Goal: Check status: Check status

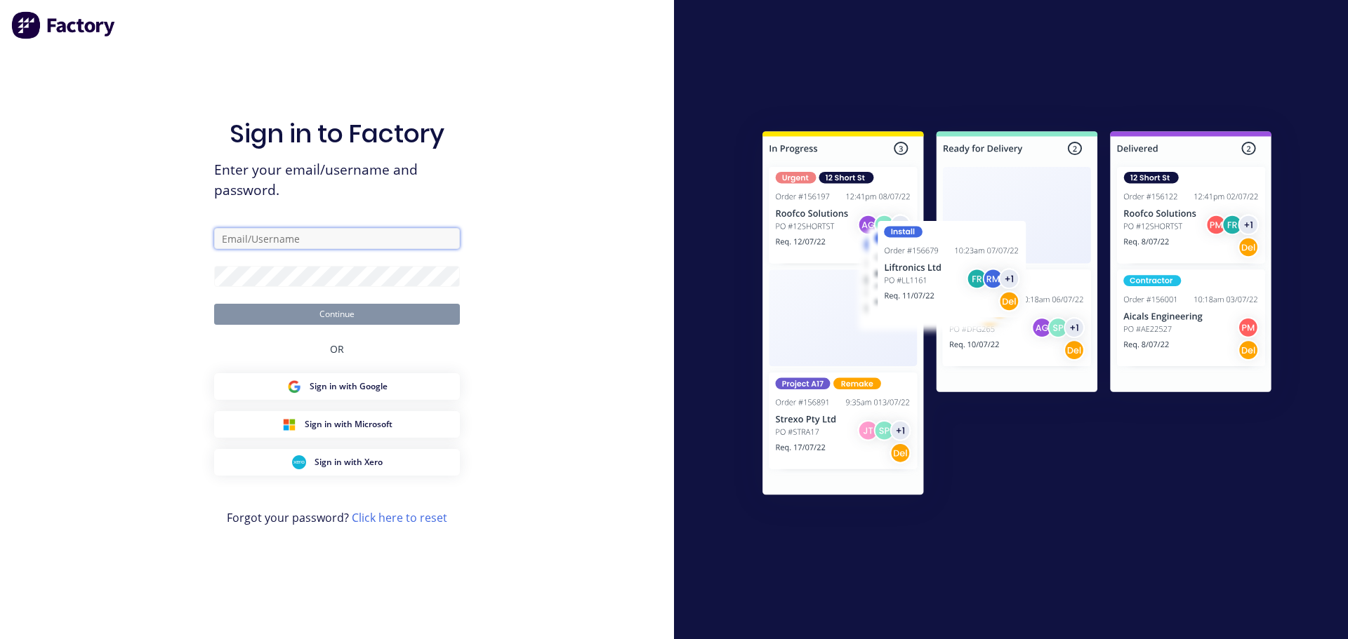
click at [236, 239] on input "text" at bounding box center [337, 238] width 246 height 21
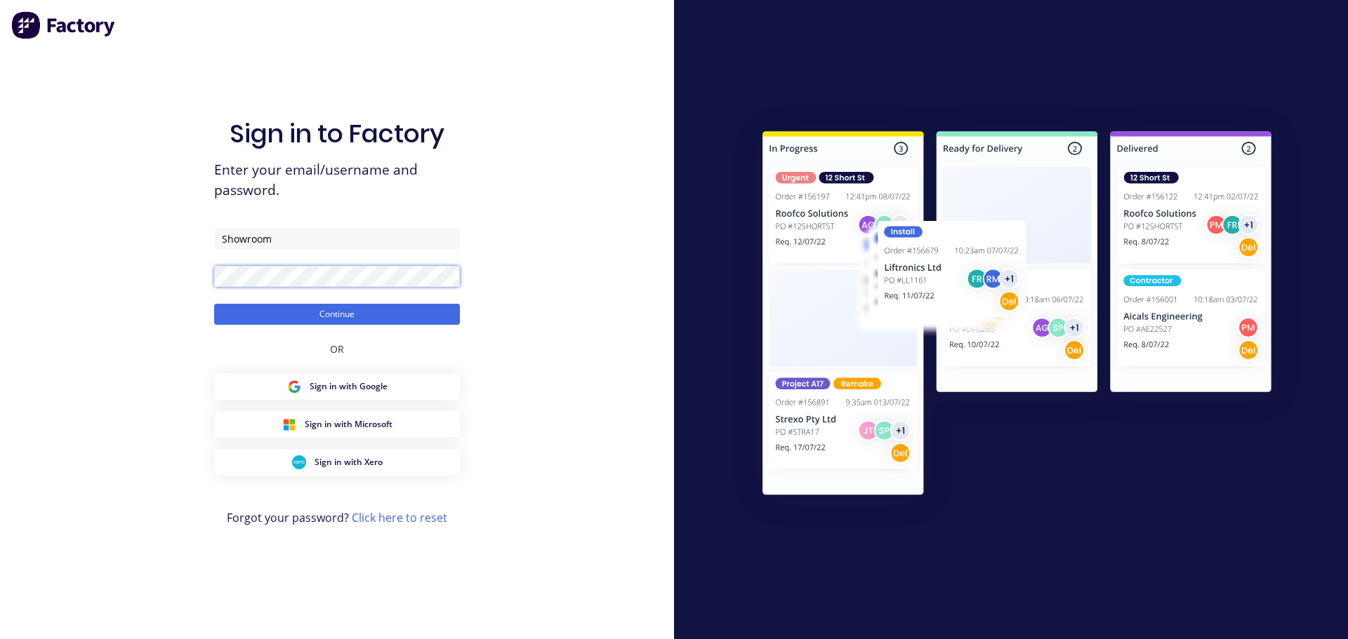
click at [214, 304] on button "Continue" at bounding box center [337, 314] width 246 height 21
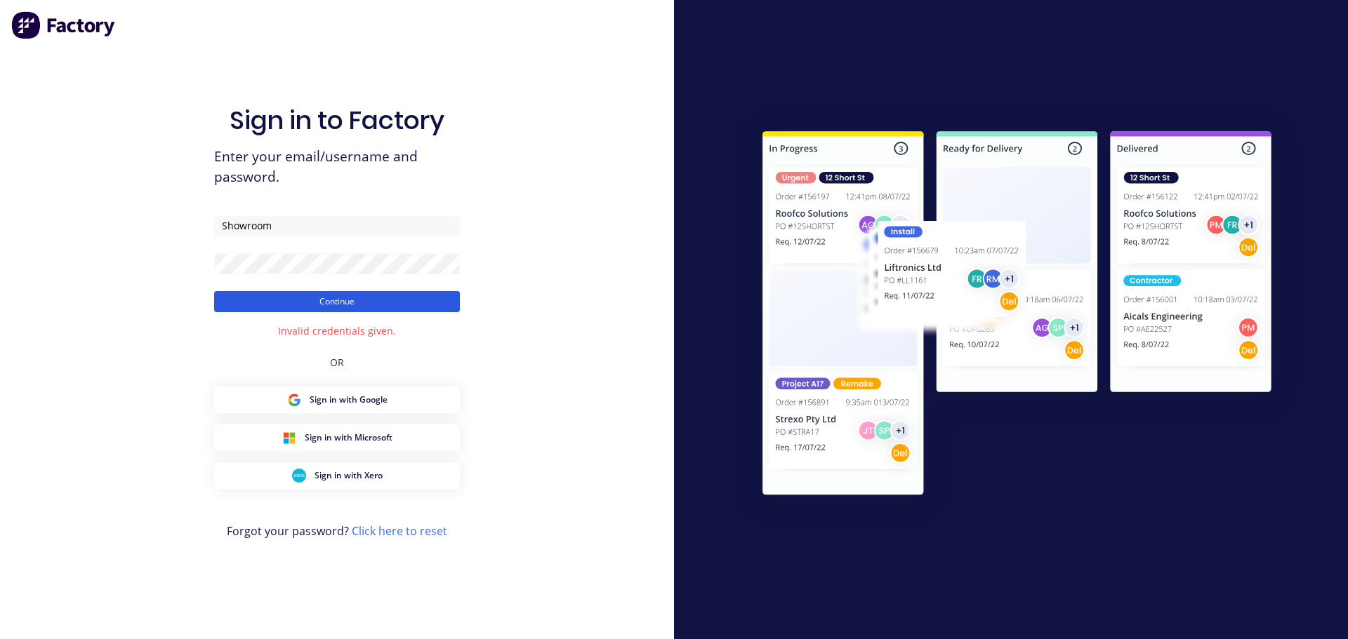
click at [329, 300] on button "Continue" at bounding box center [337, 301] width 246 height 21
click at [297, 222] on input "Showroom" at bounding box center [337, 225] width 246 height 21
click at [297, 221] on input "Showroom" at bounding box center [337, 225] width 246 height 21
type input "cambrianplastics@gmail.com"
click at [350, 295] on button "Continue" at bounding box center [337, 301] width 246 height 21
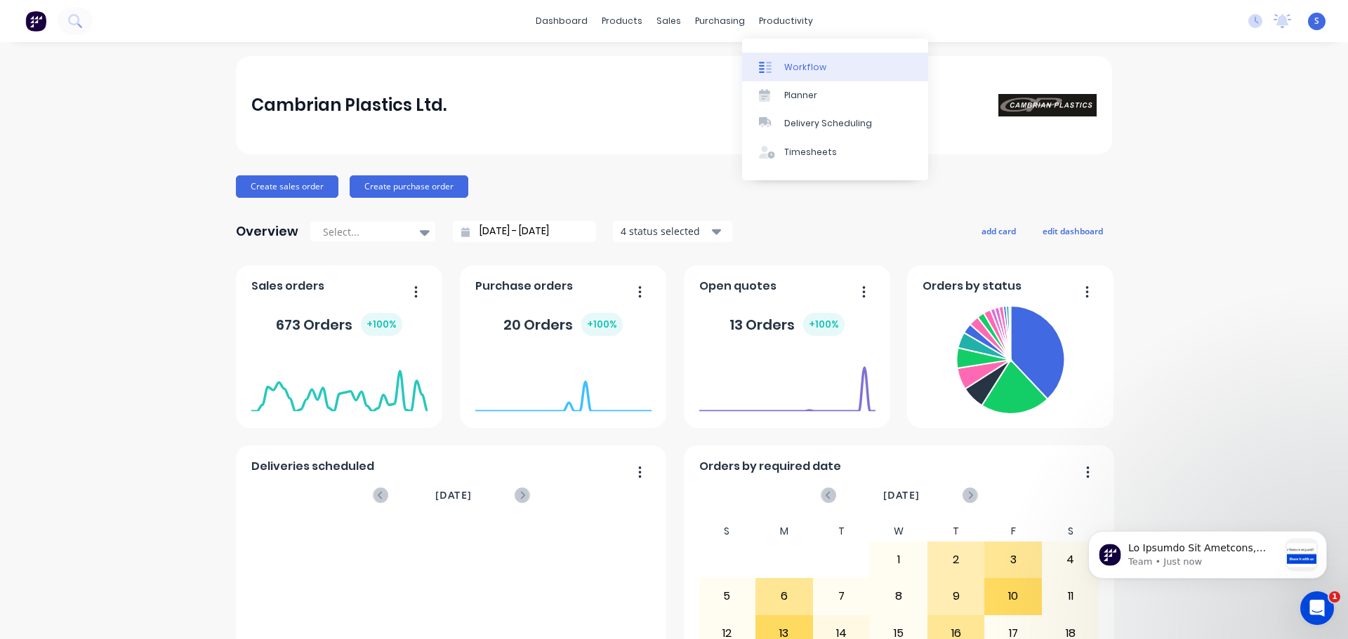
click at [808, 72] on div "Workflow" at bounding box center [805, 67] width 42 height 13
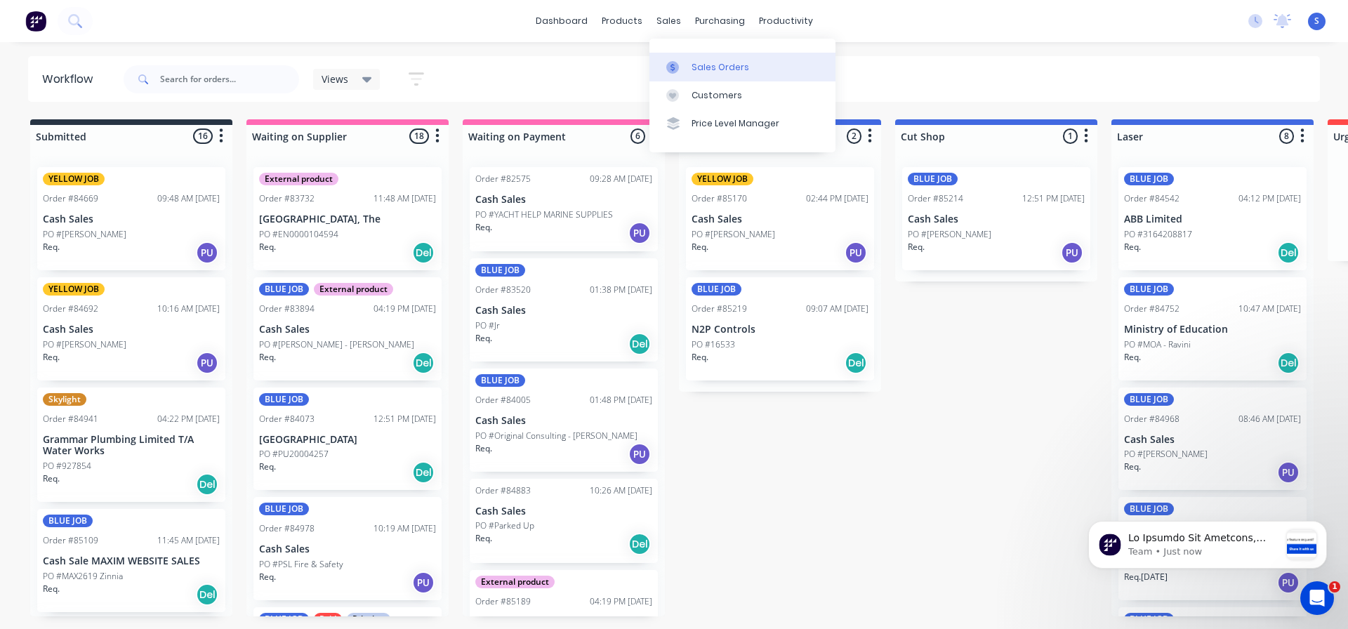
click at [693, 61] on div "Sales Orders" at bounding box center [720, 67] width 58 height 13
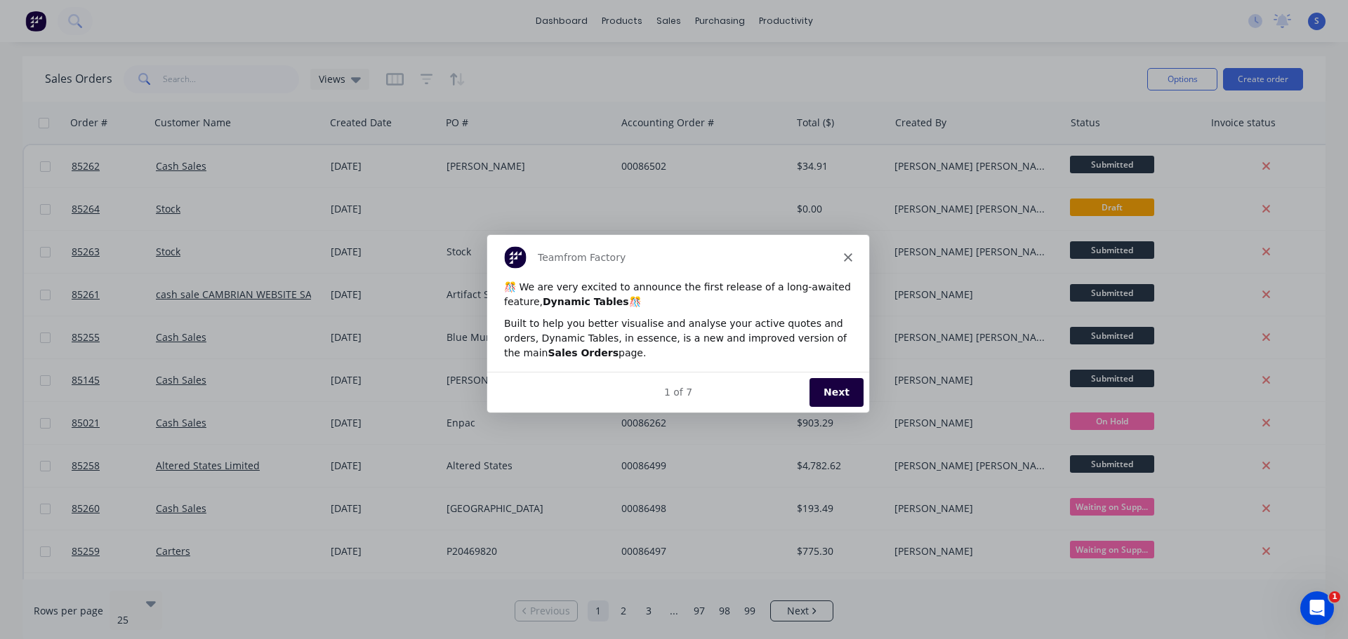
click at [844, 258] on icon "Close" at bounding box center [847, 257] width 8 height 8
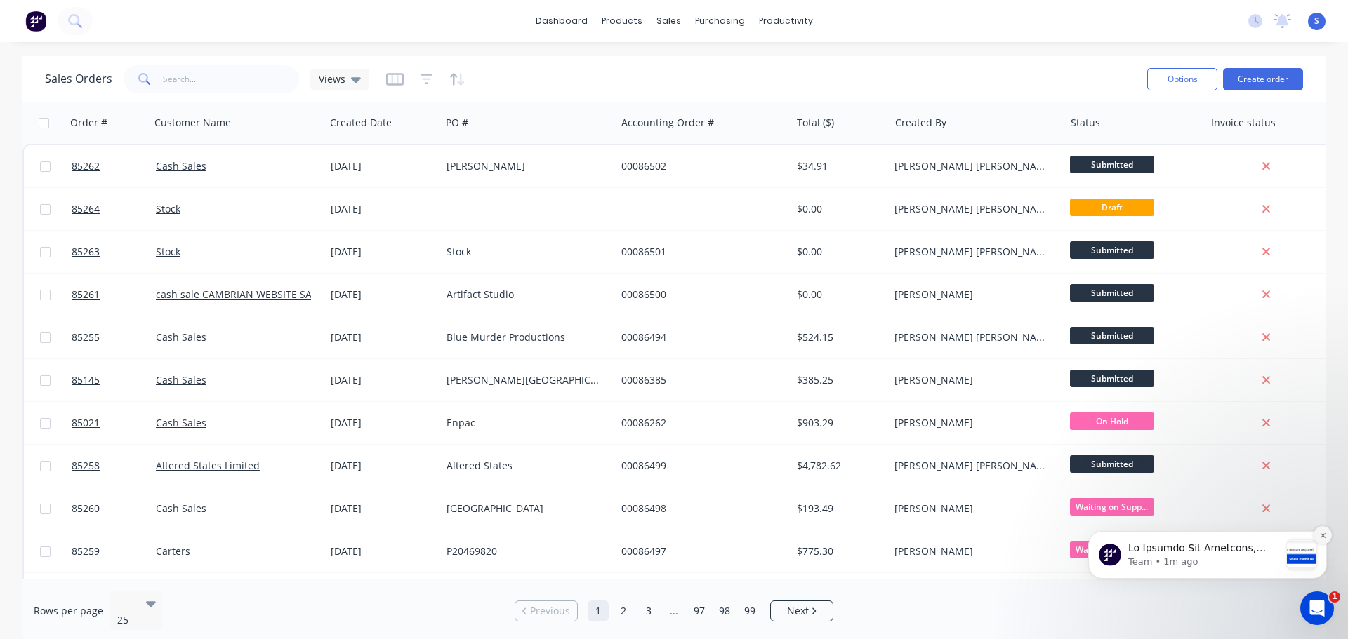
click at [1325, 530] on button "Dismiss notification" at bounding box center [1322, 535] width 18 height 18
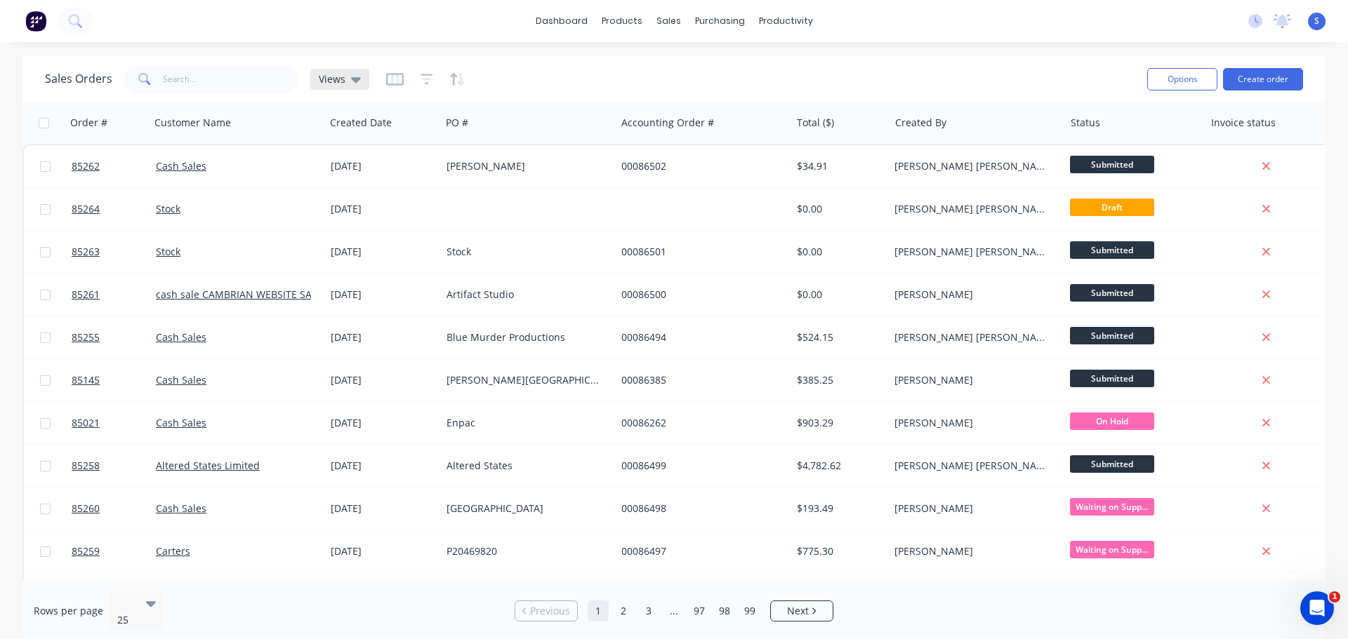
click at [357, 85] on icon at bounding box center [356, 79] width 10 height 15
click at [351, 82] on icon at bounding box center [356, 79] width 10 height 15
click at [394, 79] on icon "button" at bounding box center [394, 78] width 7 height 9
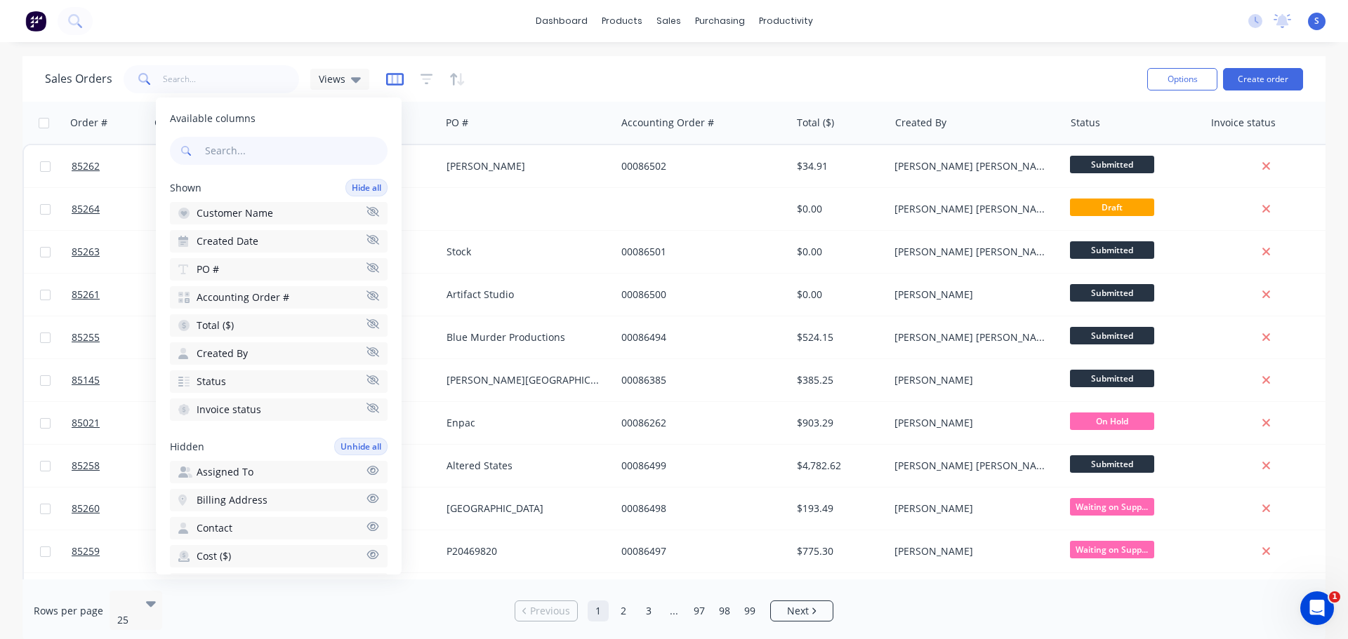
click at [397, 78] on icon "button" at bounding box center [395, 79] width 18 height 14
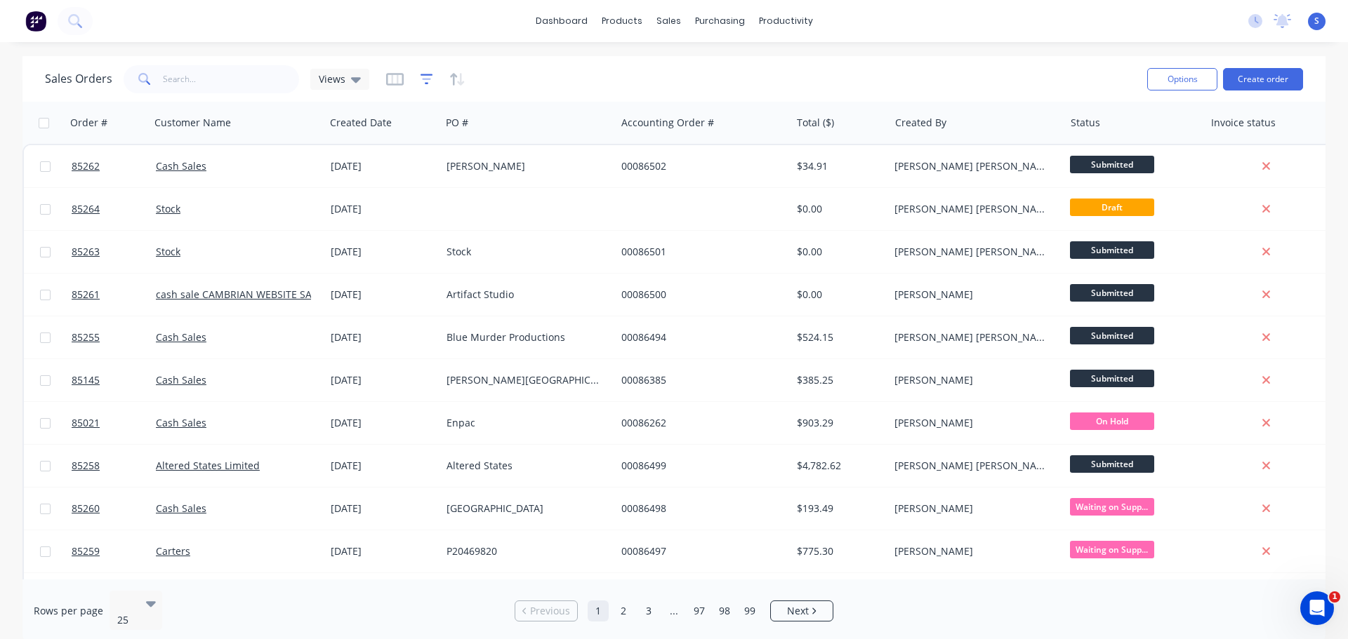
click at [423, 78] on icon "button" at bounding box center [426, 79] width 13 height 14
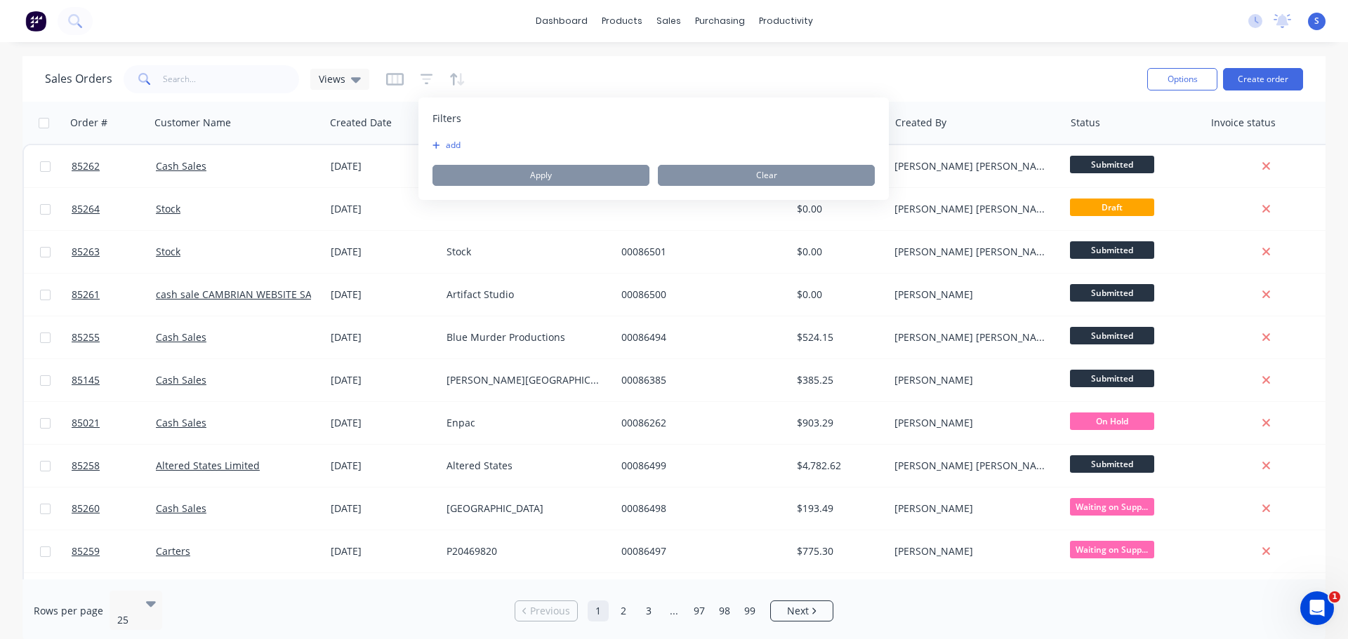
click at [455, 140] on button "add" at bounding box center [449, 145] width 35 height 11
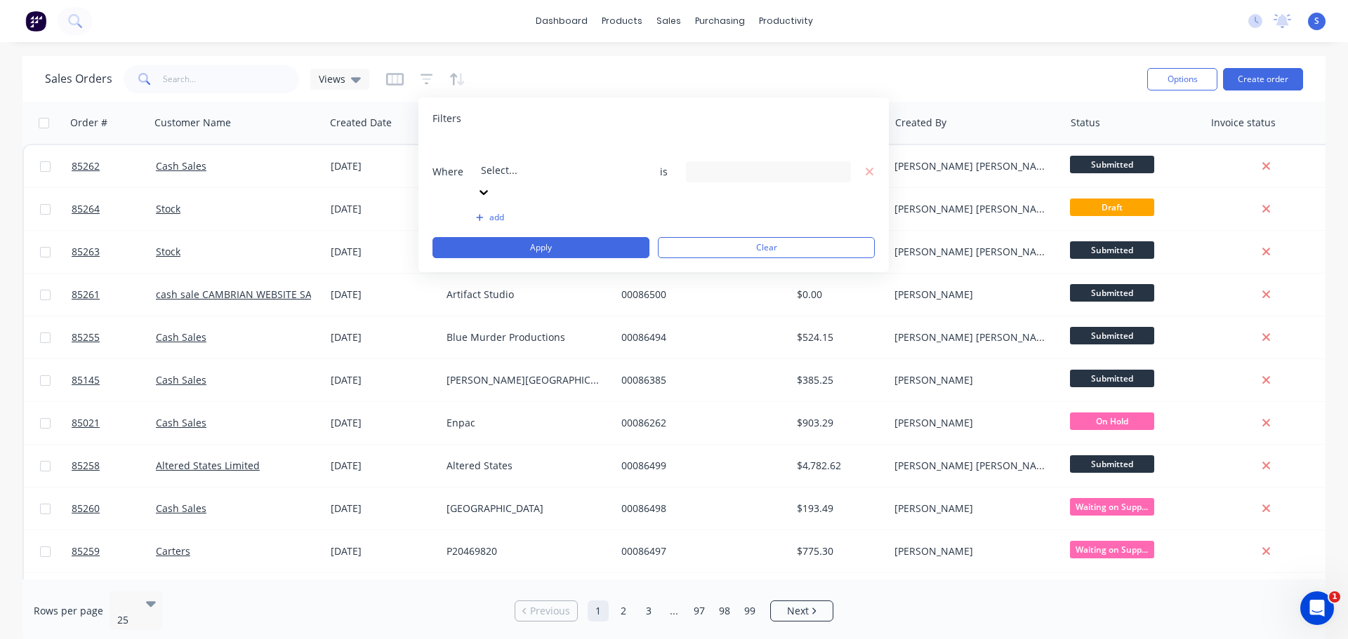
click at [512, 157] on div at bounding box center [582, 151] width 202 height 18
click at [726, 164] on div "28 Status selected" at bounding box center [757, 171] width 127 height 15
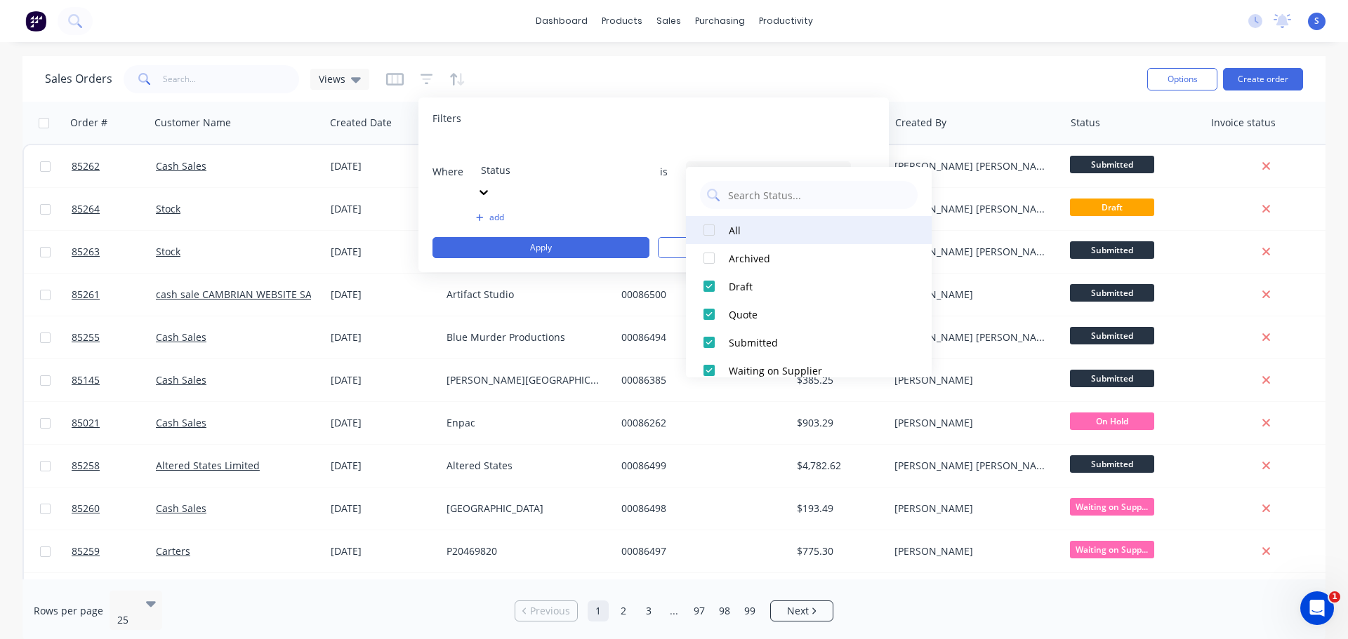
click at [709, 228] on div at bounding box center [709, 230] width 28 height 28
click at [710, 233] on div at bounding box center [709, 230] width 28 height 28
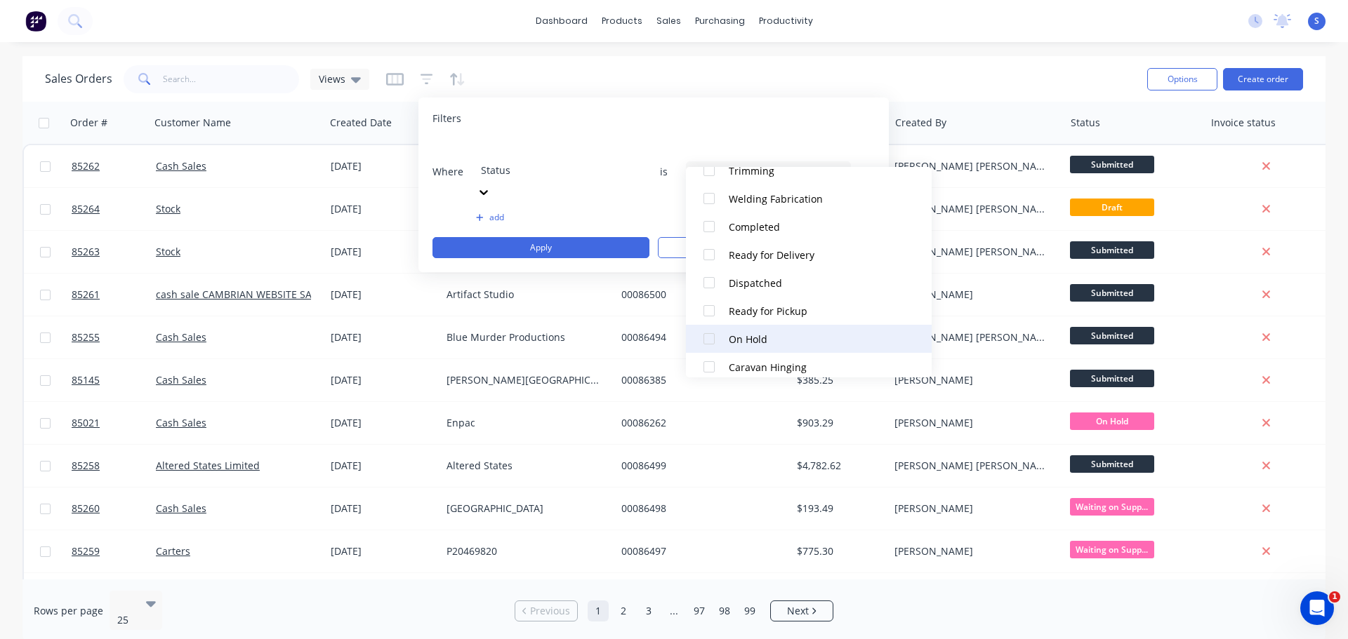
scroll to position [562, 0]
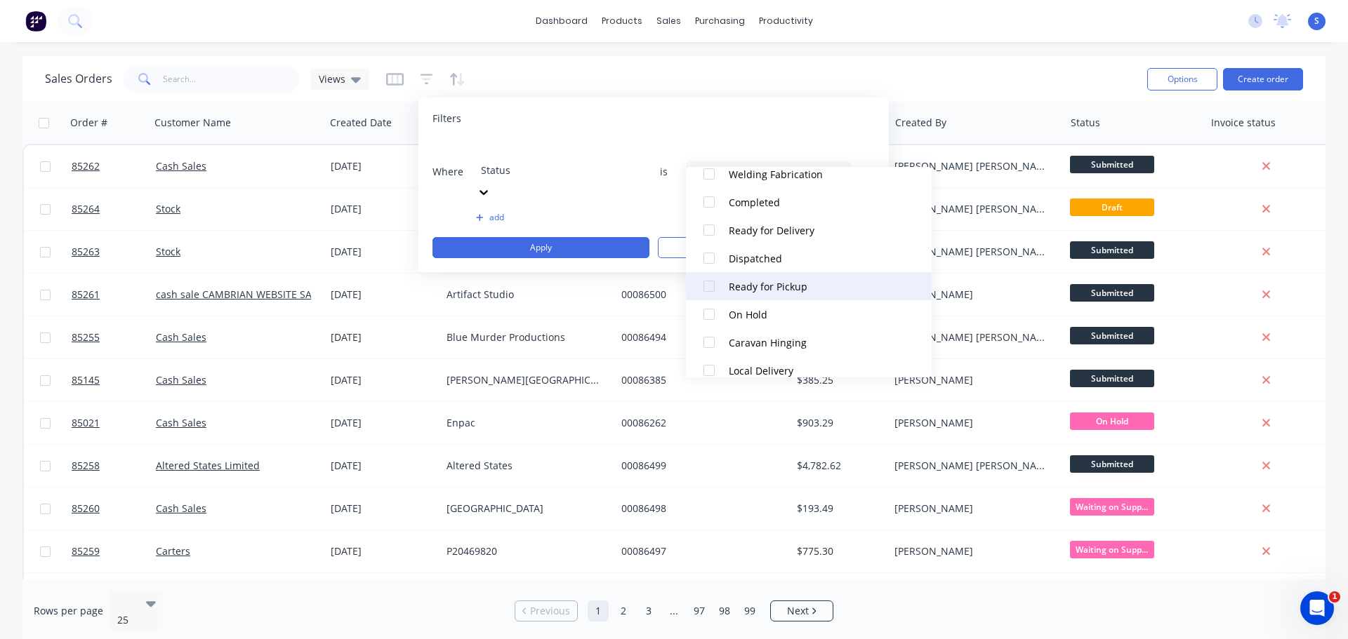
click at [773, 293] on div "Ready for Pickup" at bounding box center [813, 286] width 168 height 15
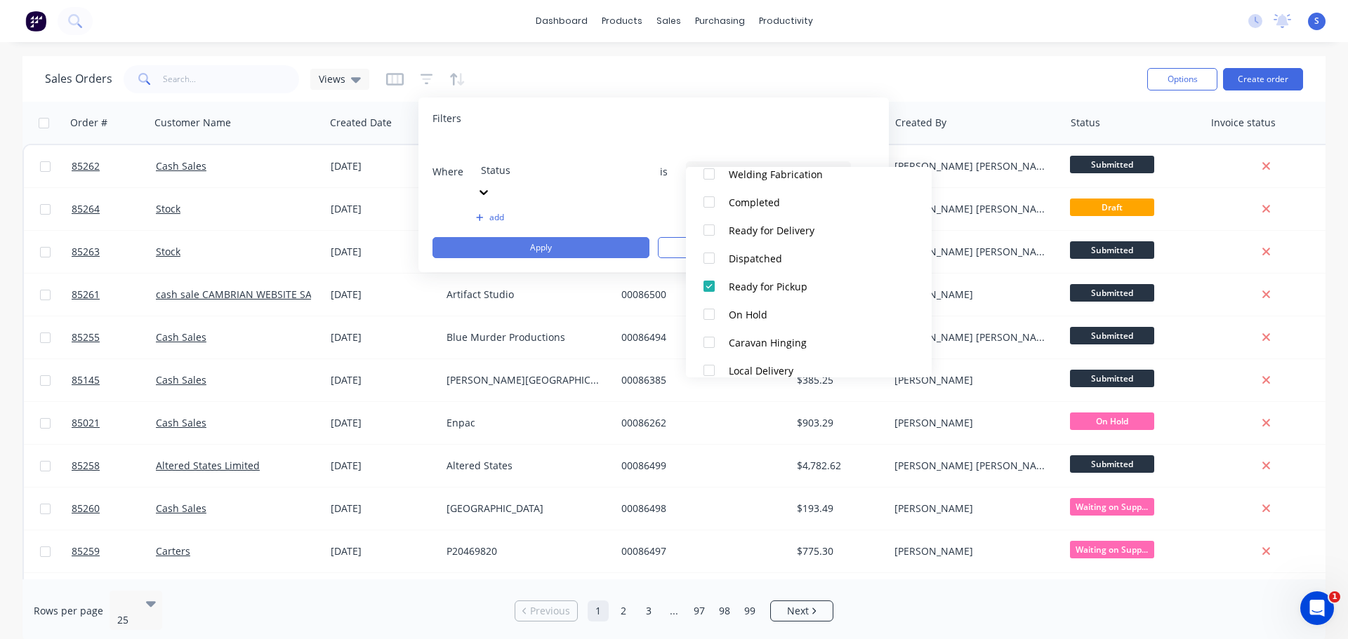
click at [528, 237] on button "Apply" at bounding box center [540, 247] width 217 height 21
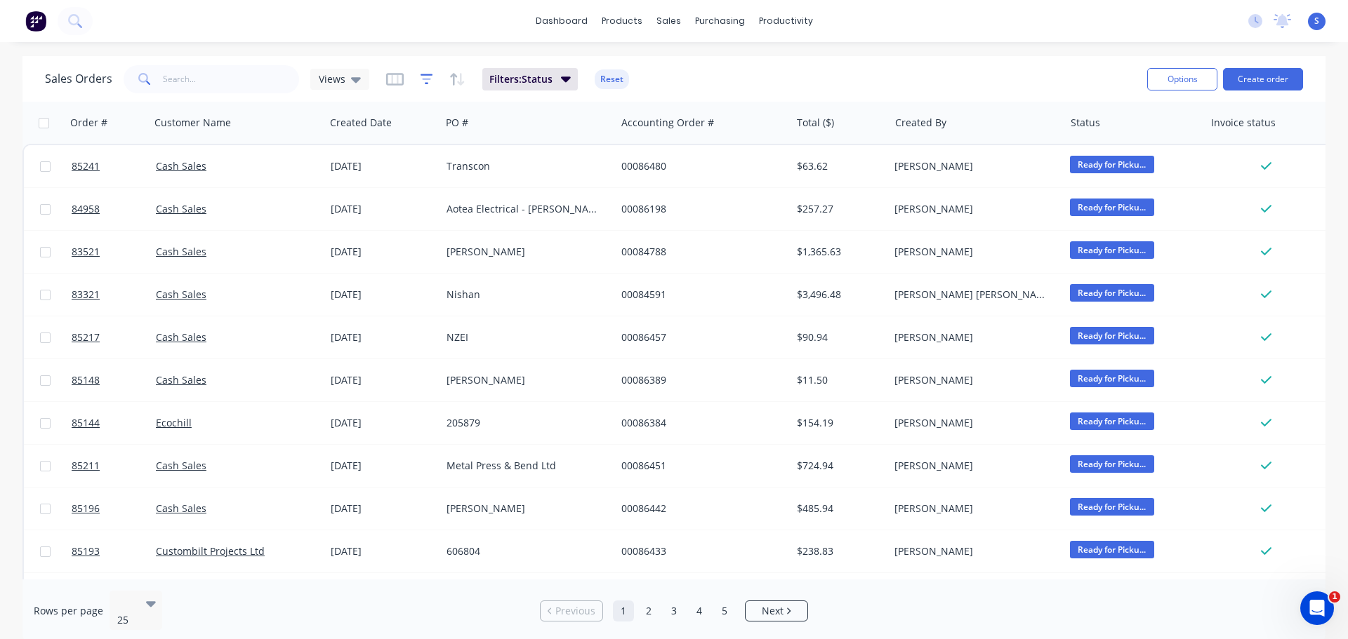
click at [420, 81] on icon "button" at bounding box center [426, 79] width 13 height 14
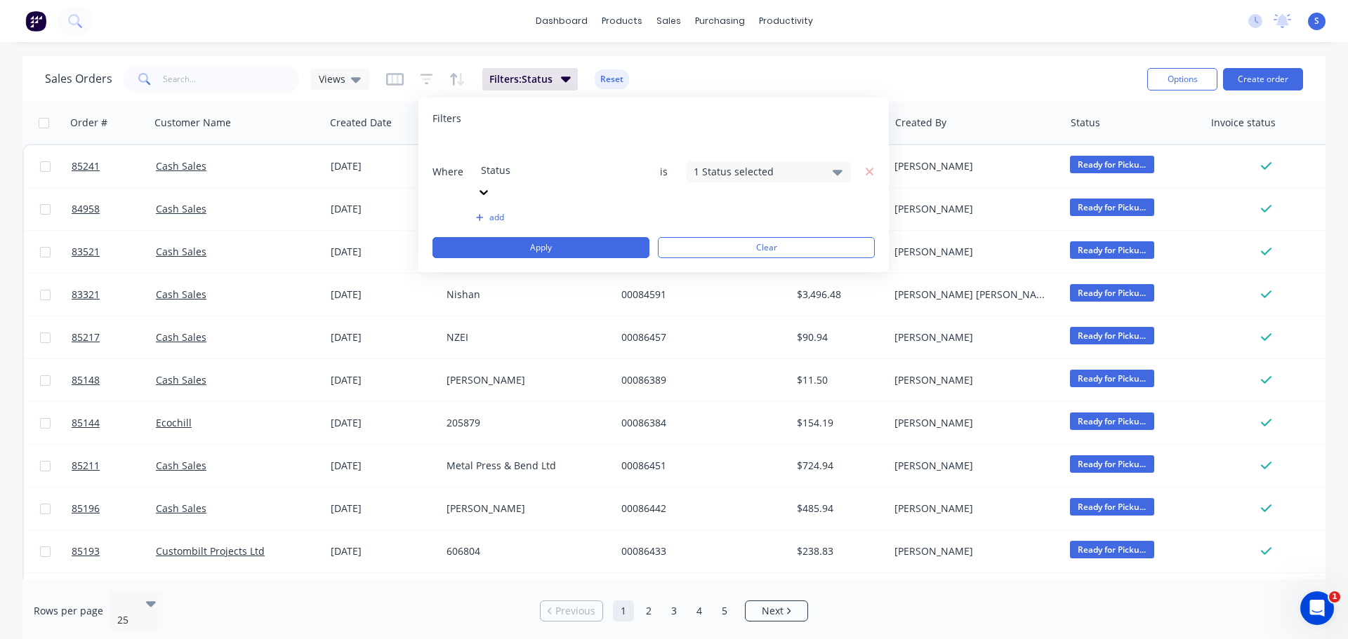
click at [414, 60] on div "Sales Orders Views Filters: Status Reset Options Create order" at bounding box center [673, 79] width 1303 height 46
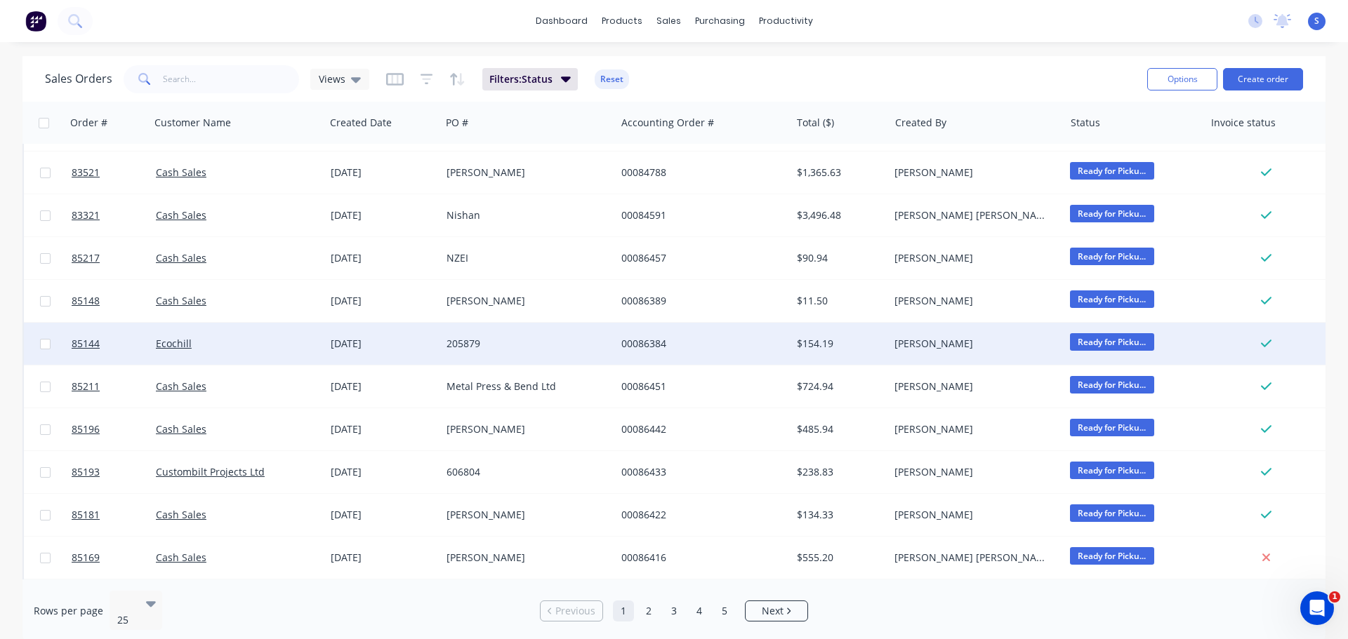
scroll to position [0, 0]
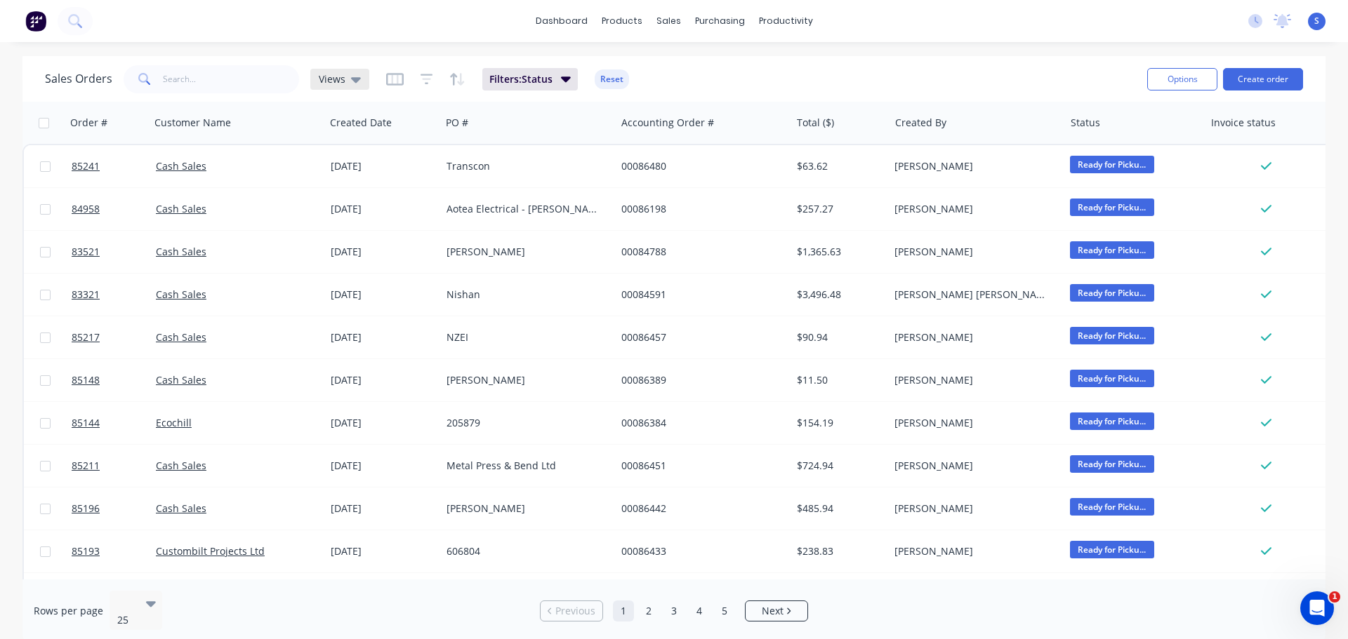
click at [355, 81] on icon at bounding box center [356, 80] width 10 height 6
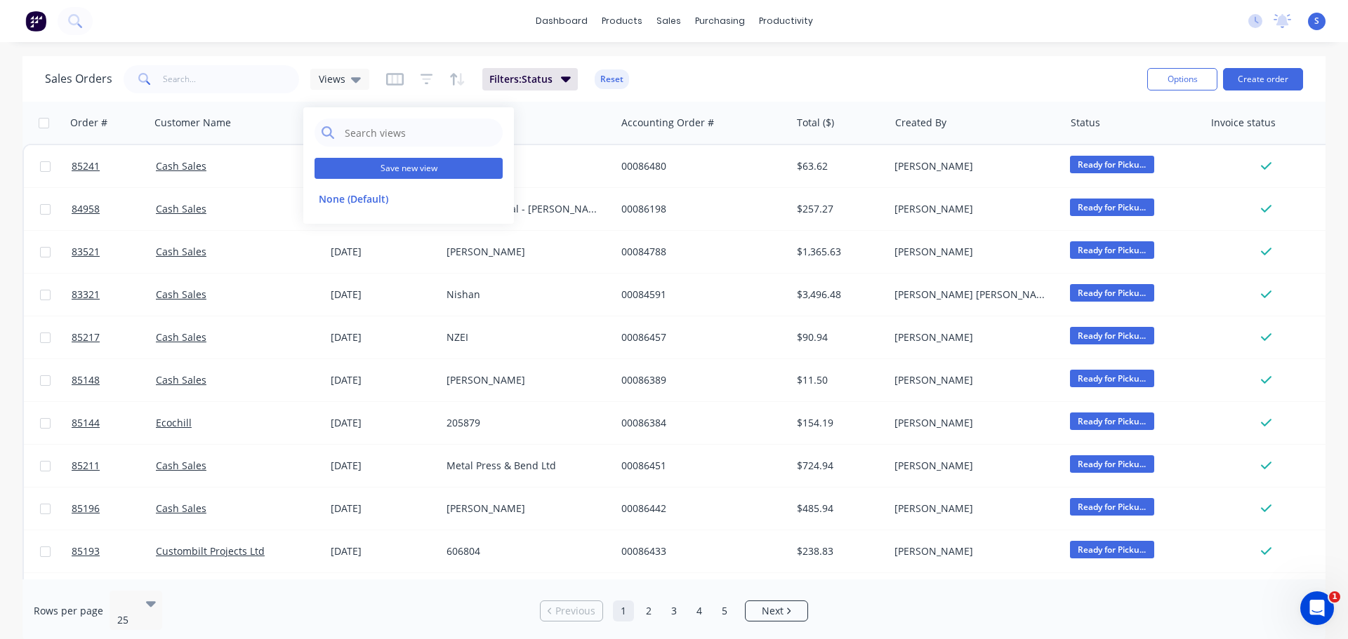
click at [418, 168] on button "Save new view" at bounding box center [408, 168] width 188 height 21
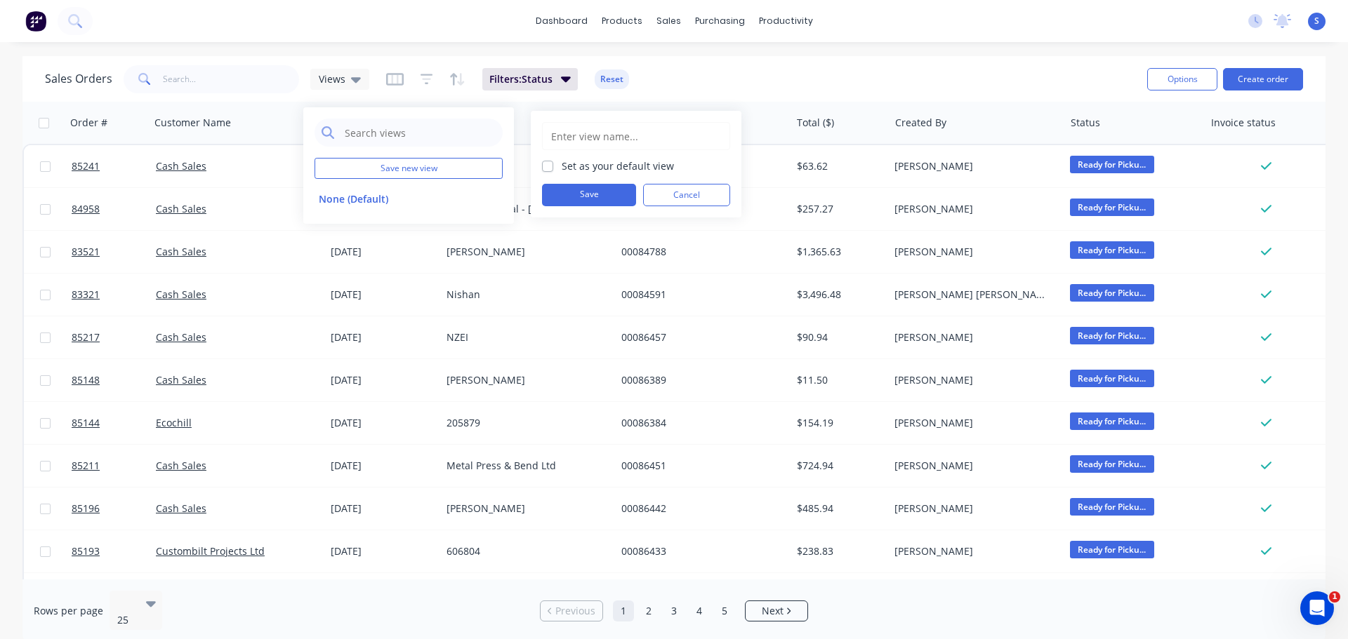
click at [573, 138] on input "text" at bounding box center [636, 136] width 173 height 27
type input "Ready for Pickup"
click at [562, 168] on label "Set as your default view" at bounding box center [618, 166] width 112 height 15
click at [550, 168] on input "Set as your default view" at bounding box center [547, 165] width 11 height 13
checkbox input "true"
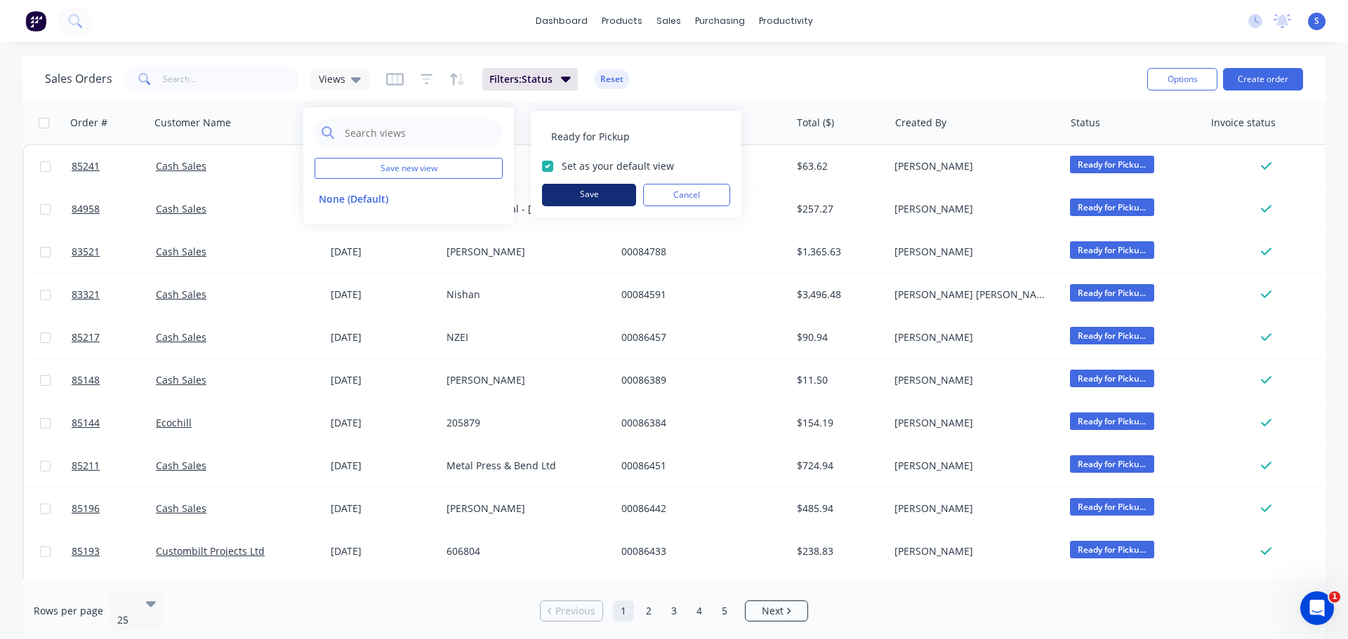
click at [590, 194] on button "Save" at bounding box center [589, 195] width 94 height 22
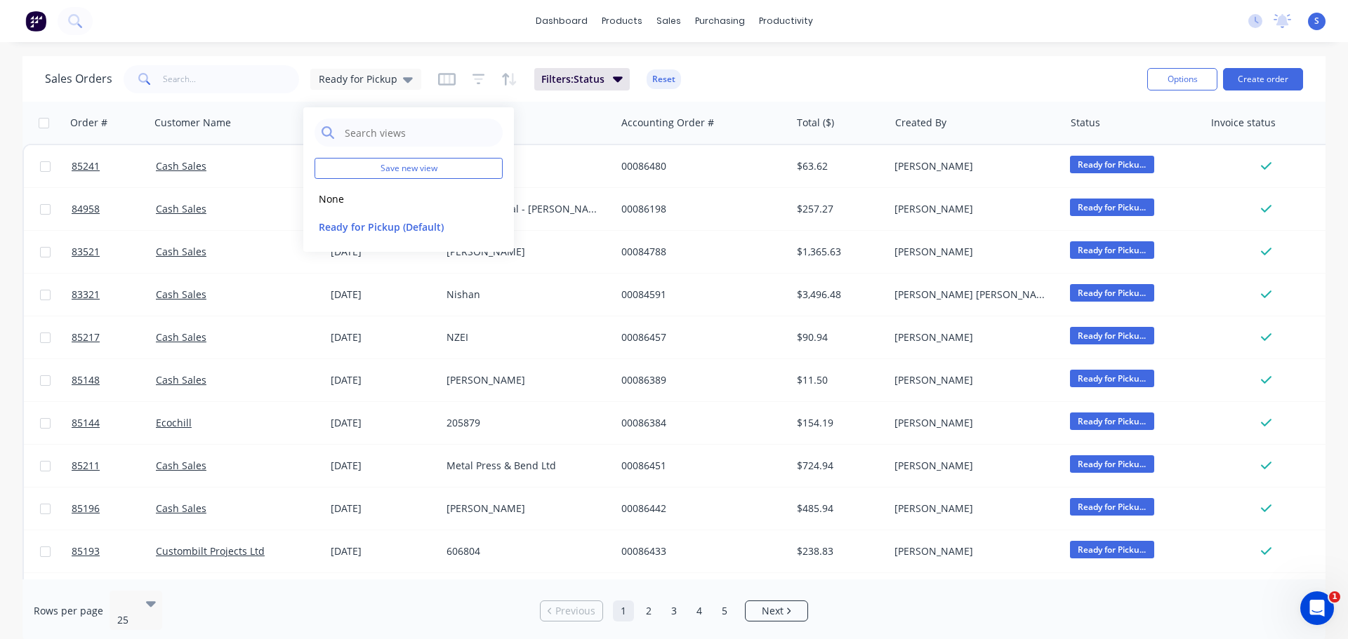
click at [332, 50] on div "dashboard products sales purchasing productivity dashboard products Product Cat…" at bounding box center [674, 319] width 1348 height 639
click at [384, 82] on span "Ready for Pickup" at bounding box center [358, 79] width 79 height 15
click at [376, 74] on span "Ready for Pickup" at bounding box center [358, 79] width 79 height 15
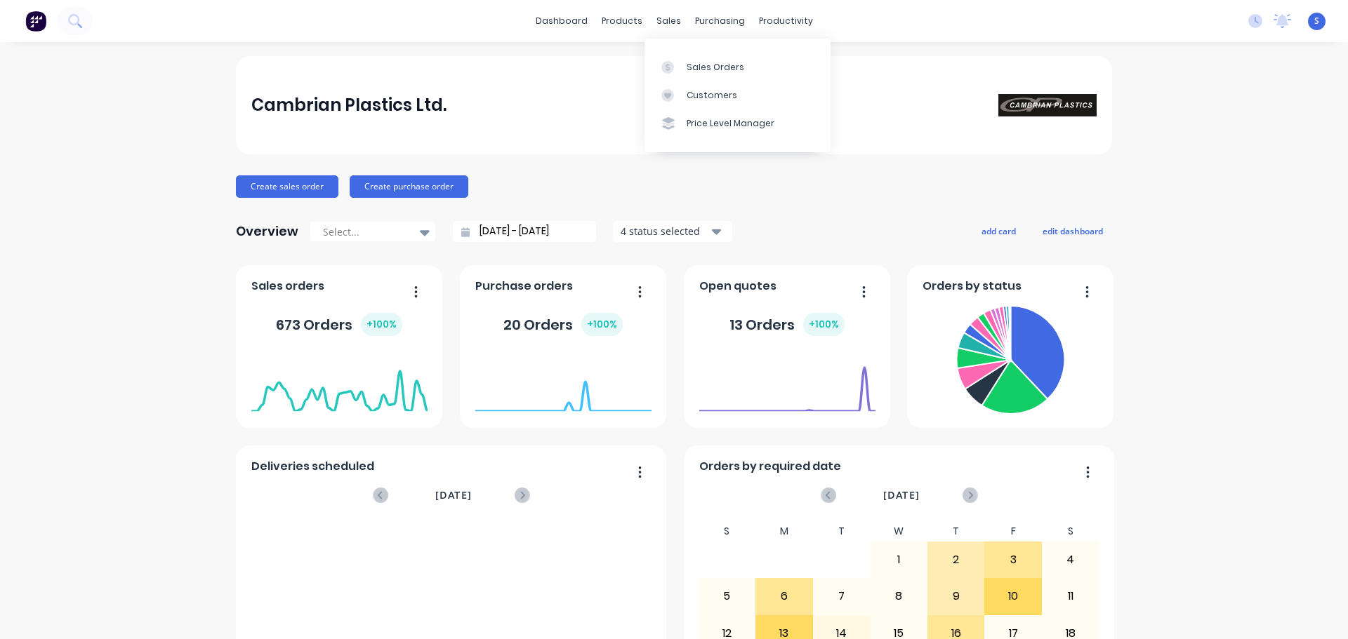
click at [191, 157] on div "Cambrian Plastics Ltd. Create sales order Create purchase order Overview Select…" at bounding box center [674, 422] width 1348 height 733
click at [679, 60] on link "Sales Orders" at bounding box center [737, 67] width 186 height 28
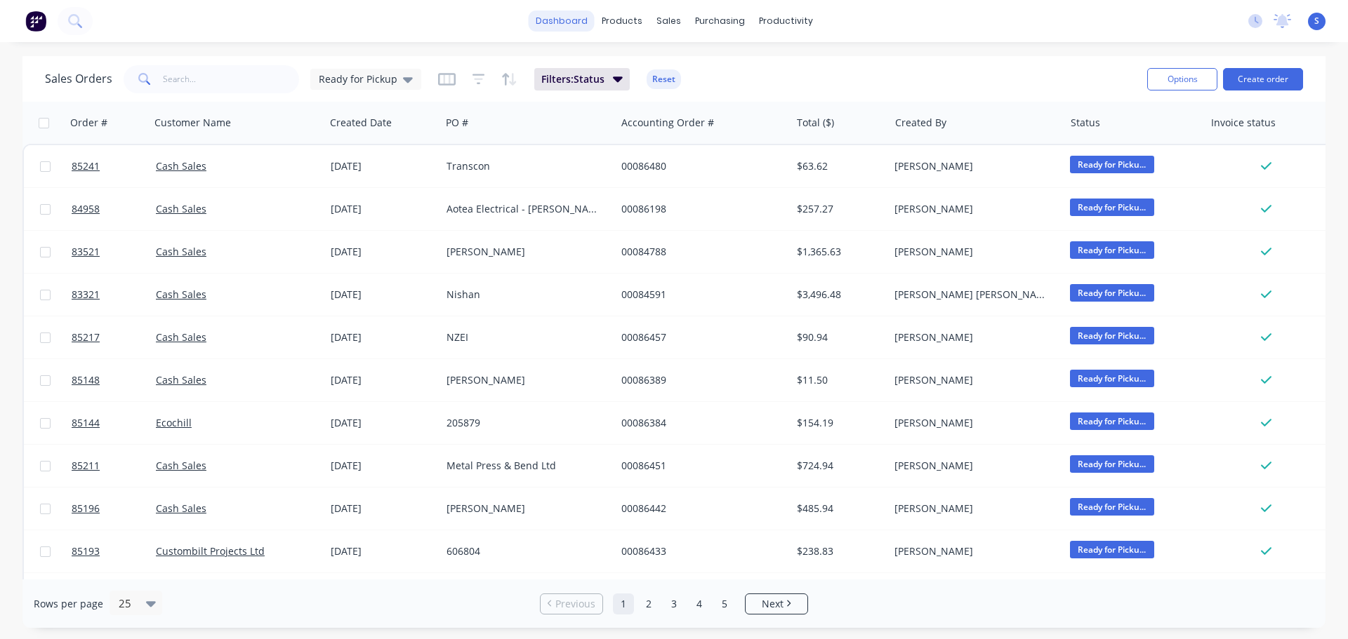
click at [555, 27] on link "dashboard" at bounding box center [562, 21] width 66 height 21
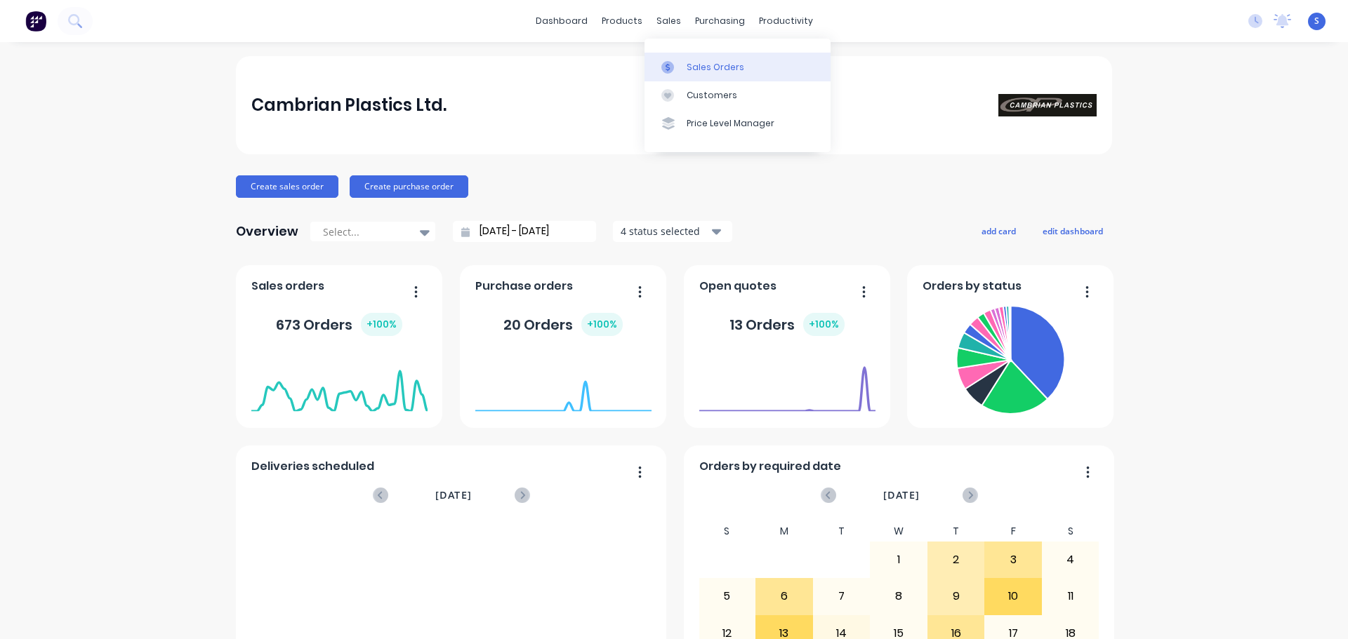
click at [703, 69] on div "Sales Orders" at bounding box center [715, 67] width 58 height 13
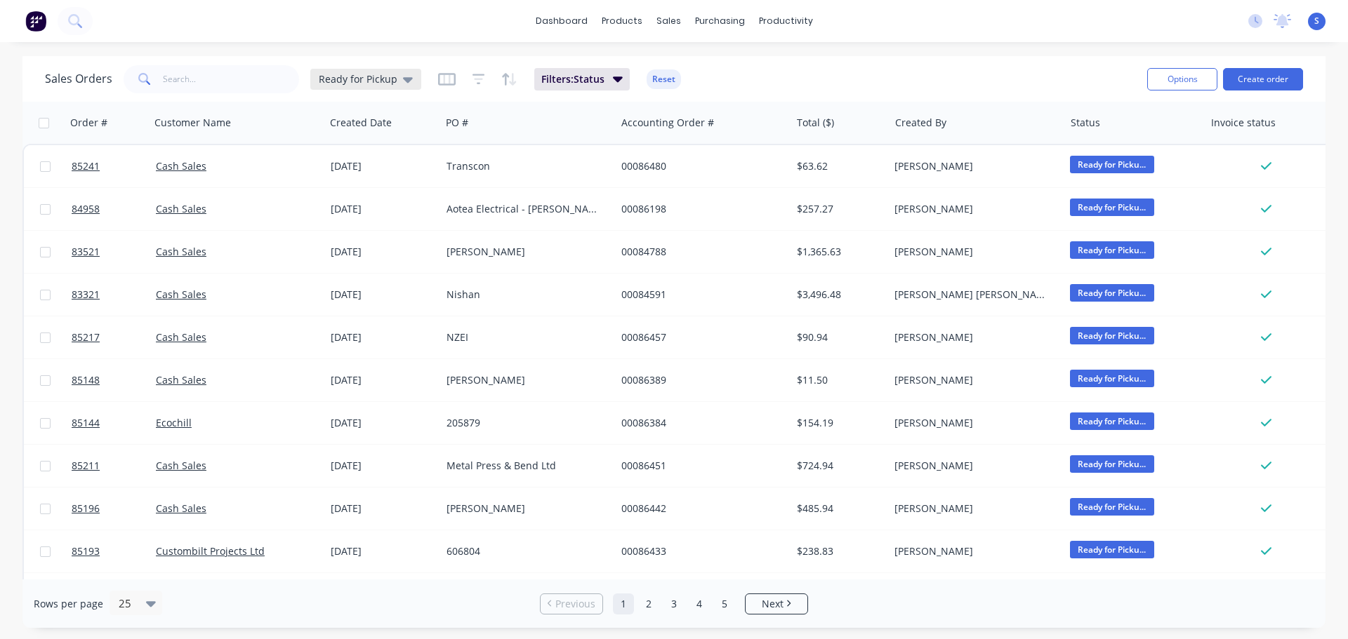
click at [368, 79] on span "Ready for Pickup" at bounding box center [358, 79] width 79 height 15
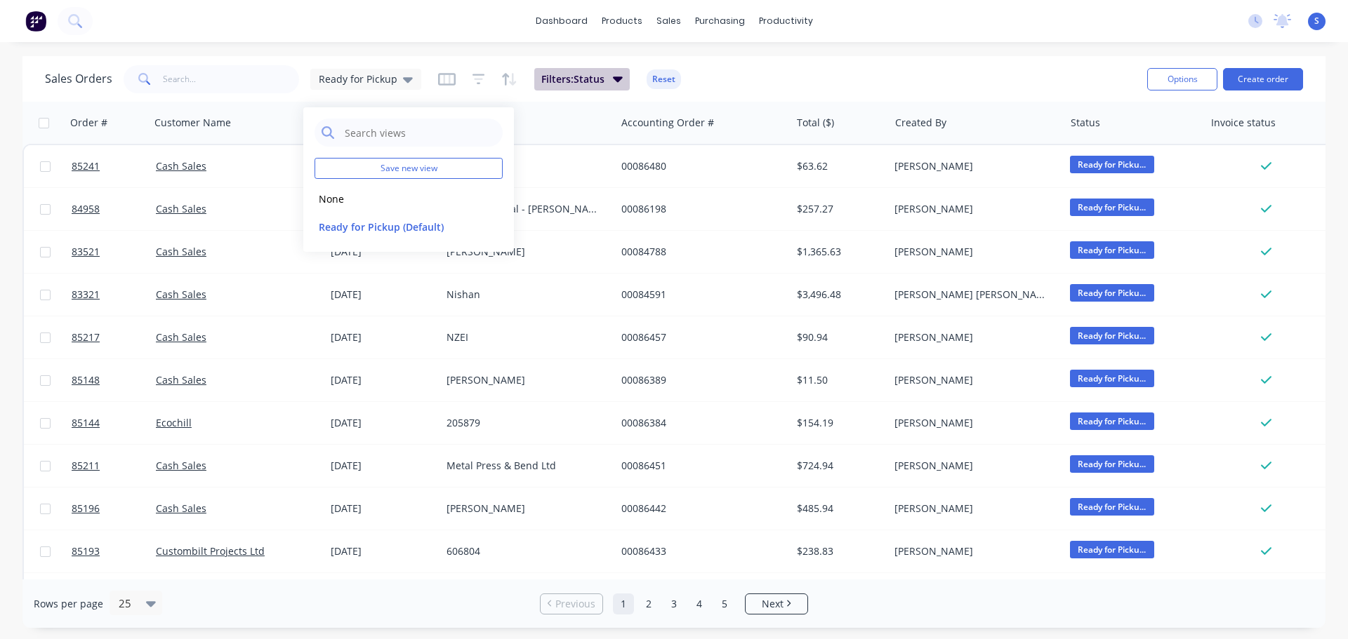
click at [555, 78] on span "Filters: Status" at bounding box center [572, 79] width 63 height 14
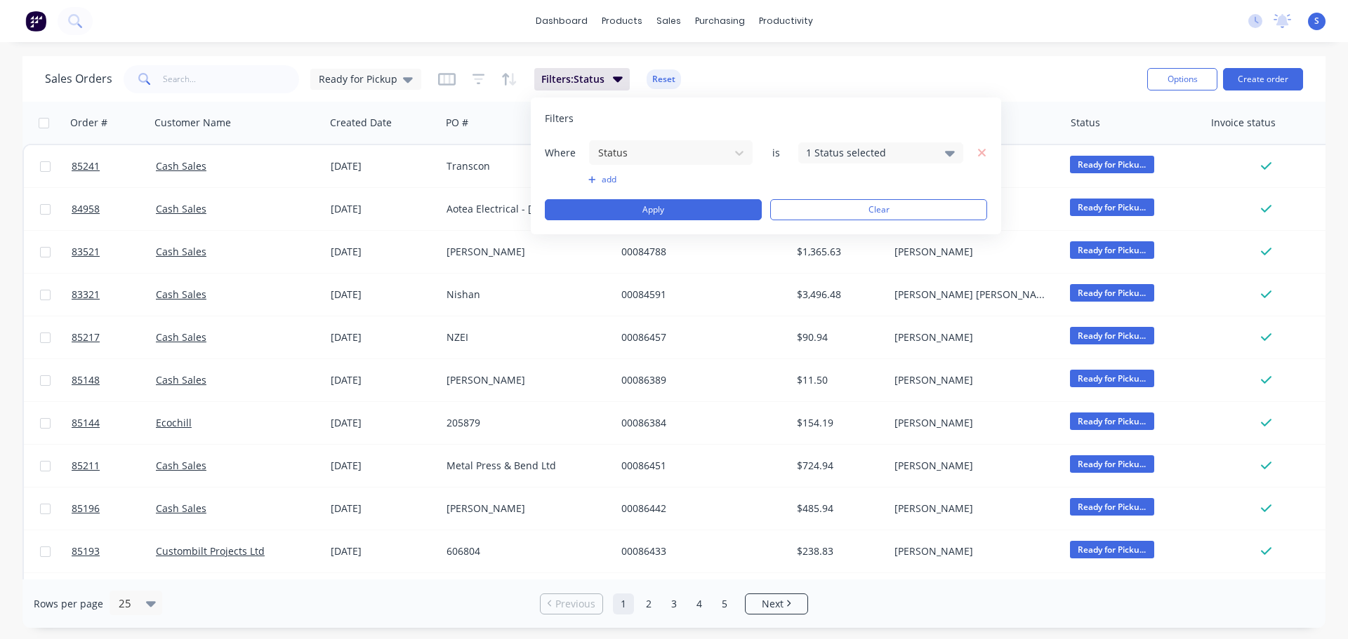
click at [875, 157] on div "1 Status selected" at bounding box center [869, 152] width 127 height 15
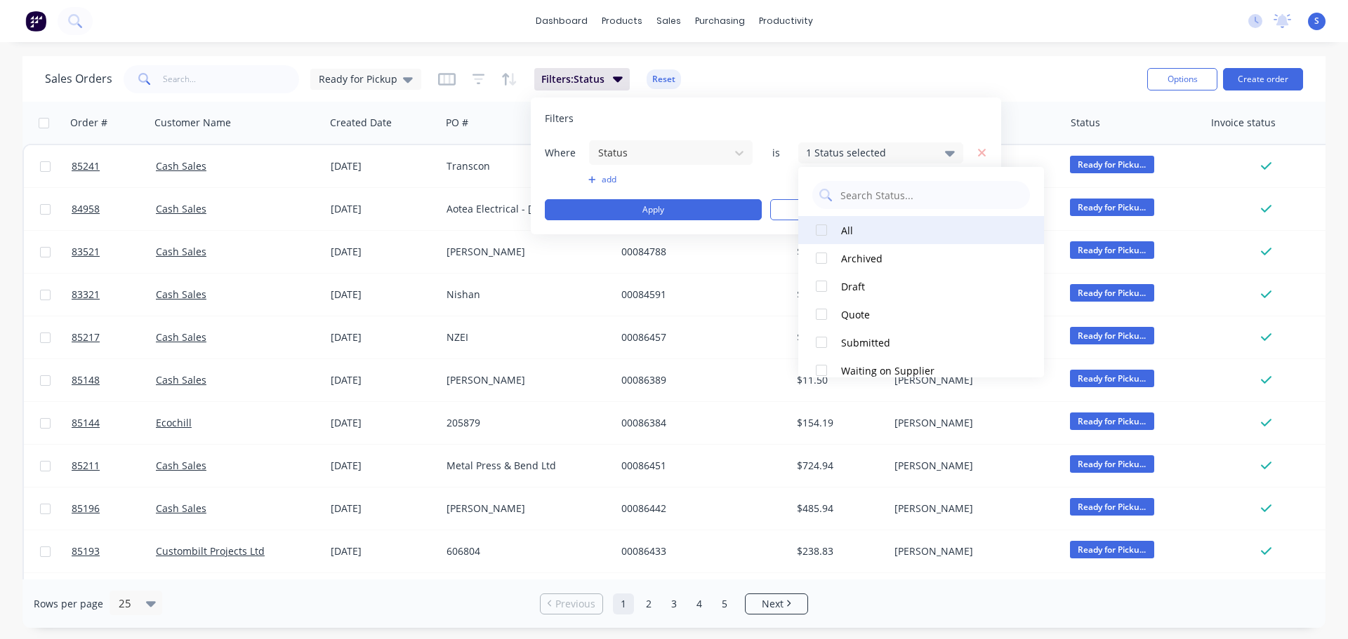
click at [821, 224] on div at bounding box center [821, 230] width 28 height 28
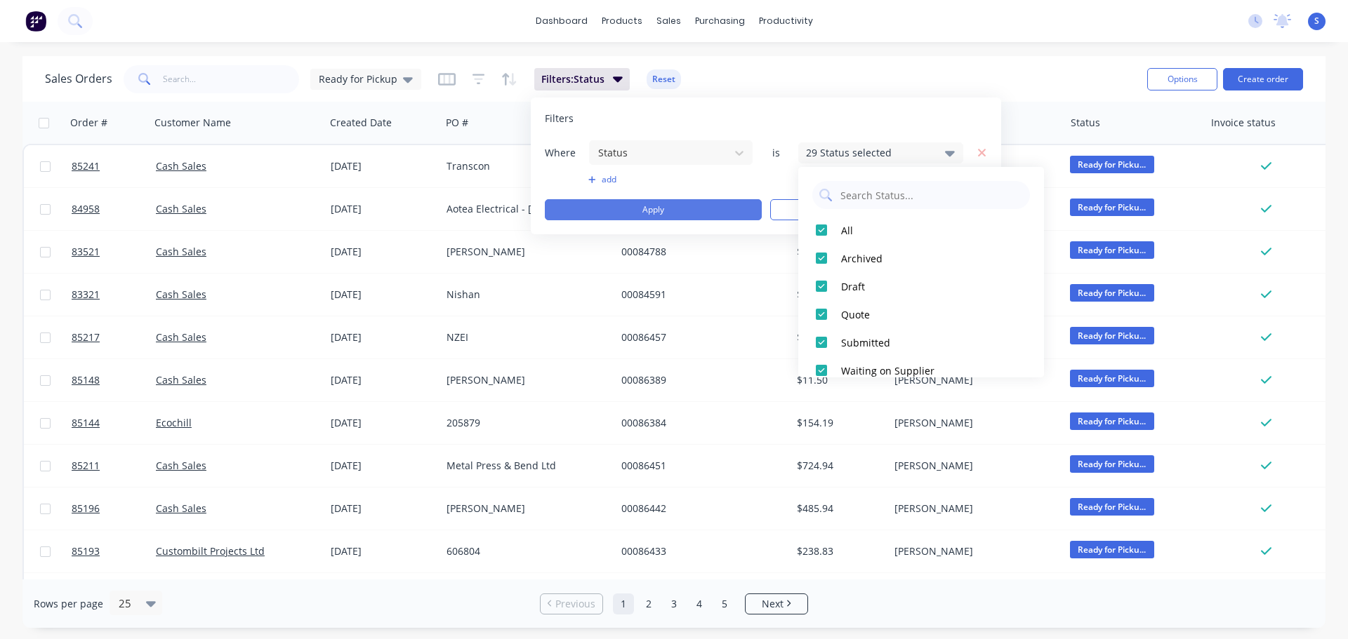
click at [634, 211] on button "Apply" at bounding box center [653, 209] width 217 height 21
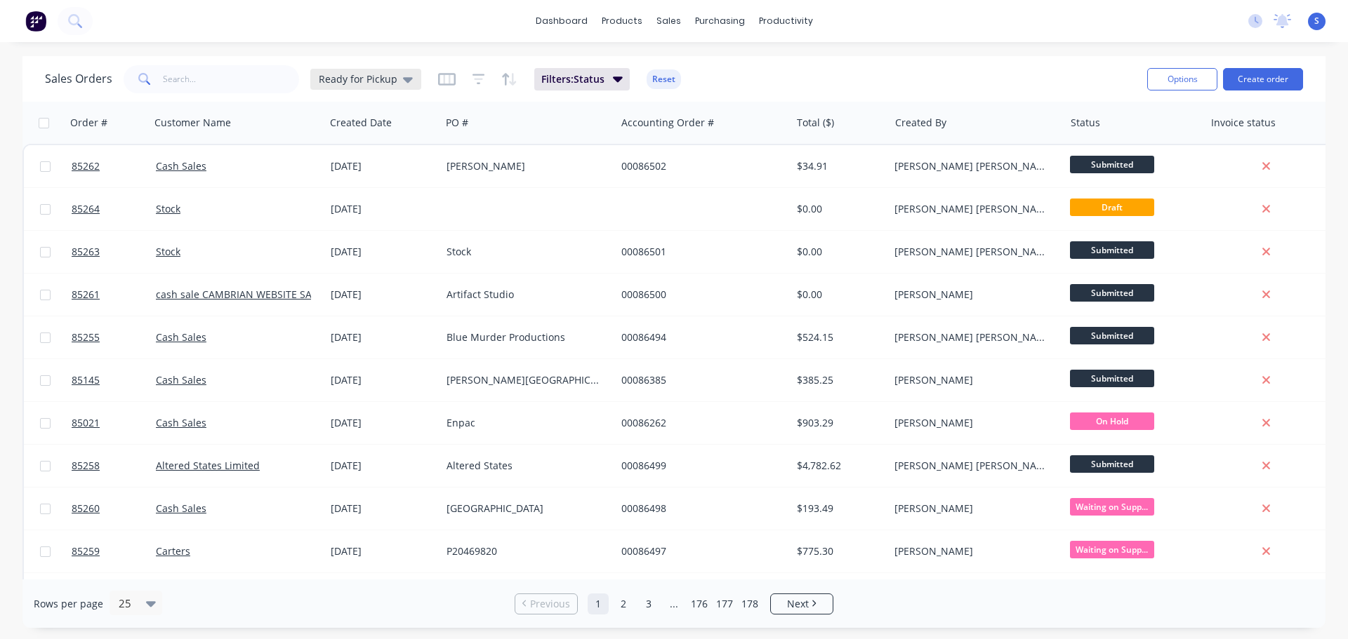
click at [385, 81] on span "Ready for Pickup" at bounding box center [358, 79] width 79 height 15
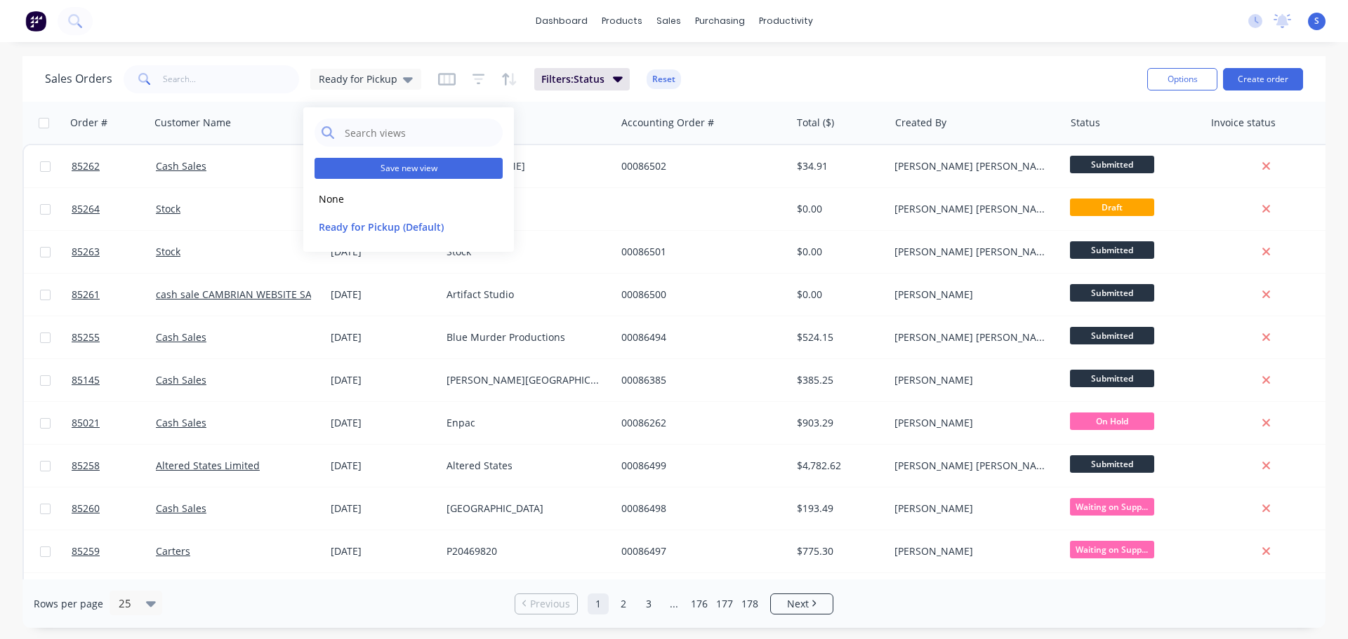
click at [385, 166] on button "Save new view" at bounding box center [408, 168] width 188 height 21
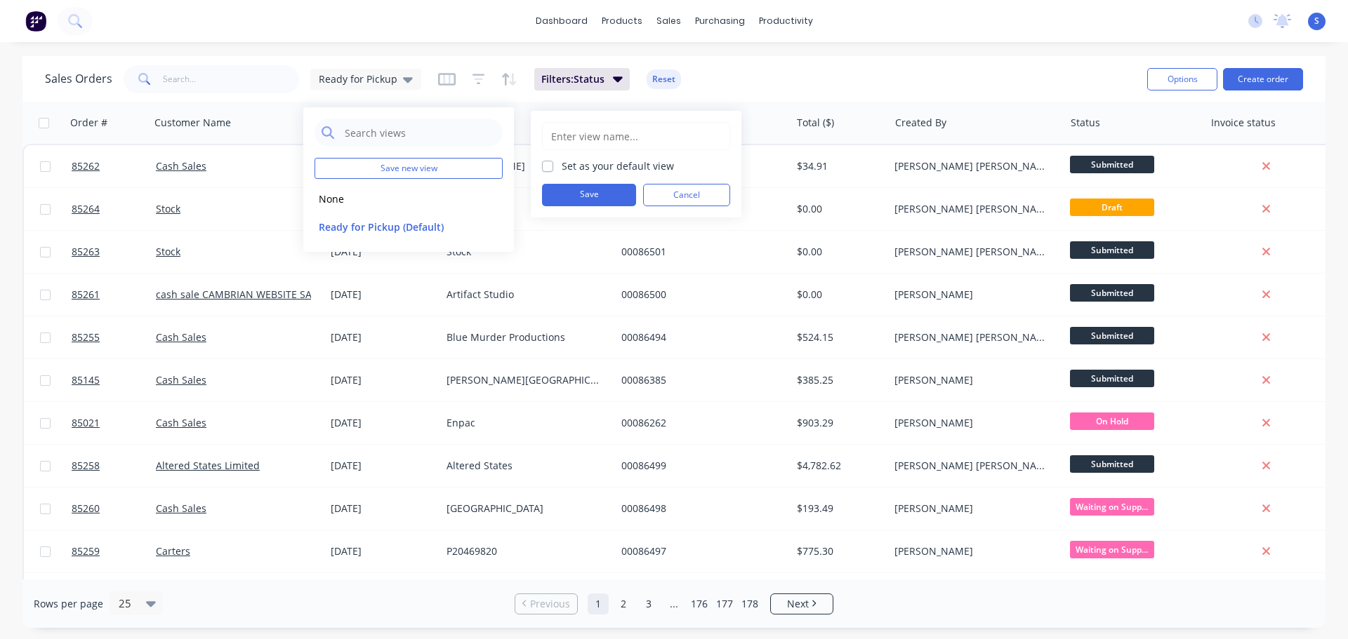
click at [587, 138] on input "text" at bounding box center [636, 136] width 173 height 27
type input "All Statuses"
click at [589, 199] on button "Save" at bounding box center [589, 195] width 94 height 22
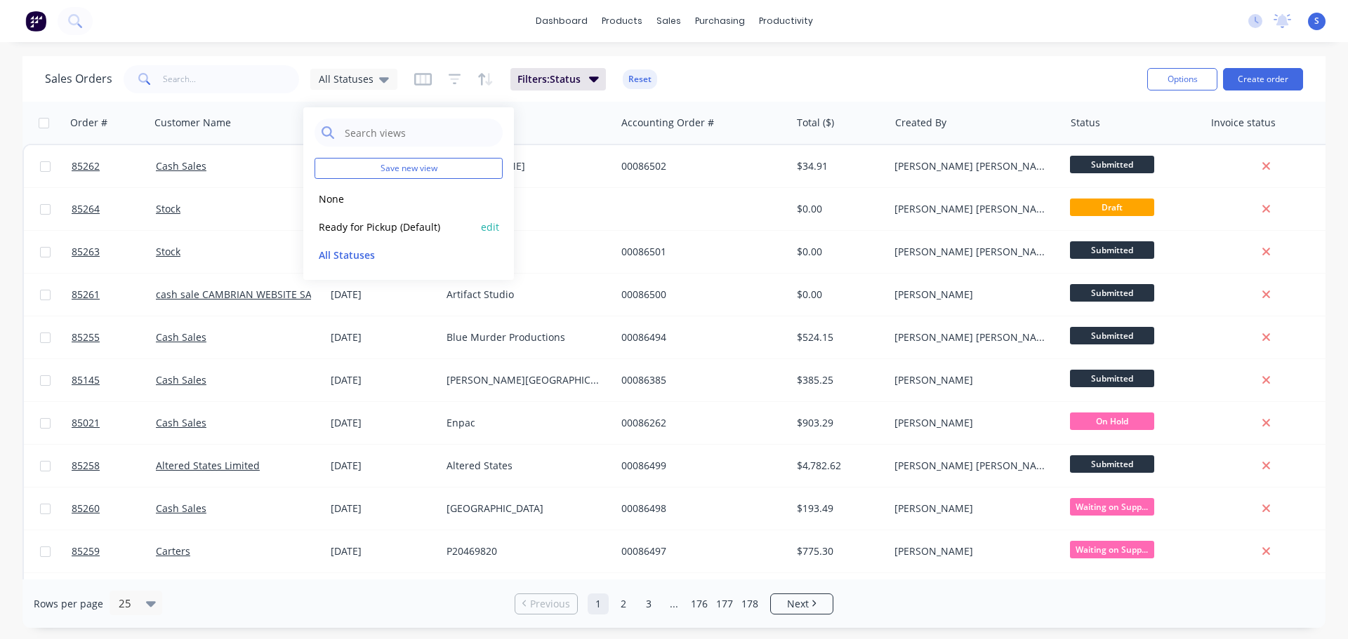
click at [350, 227] on button "Ready for Pickup (Default)" at bounding box center [394, 227] width 160 height 16
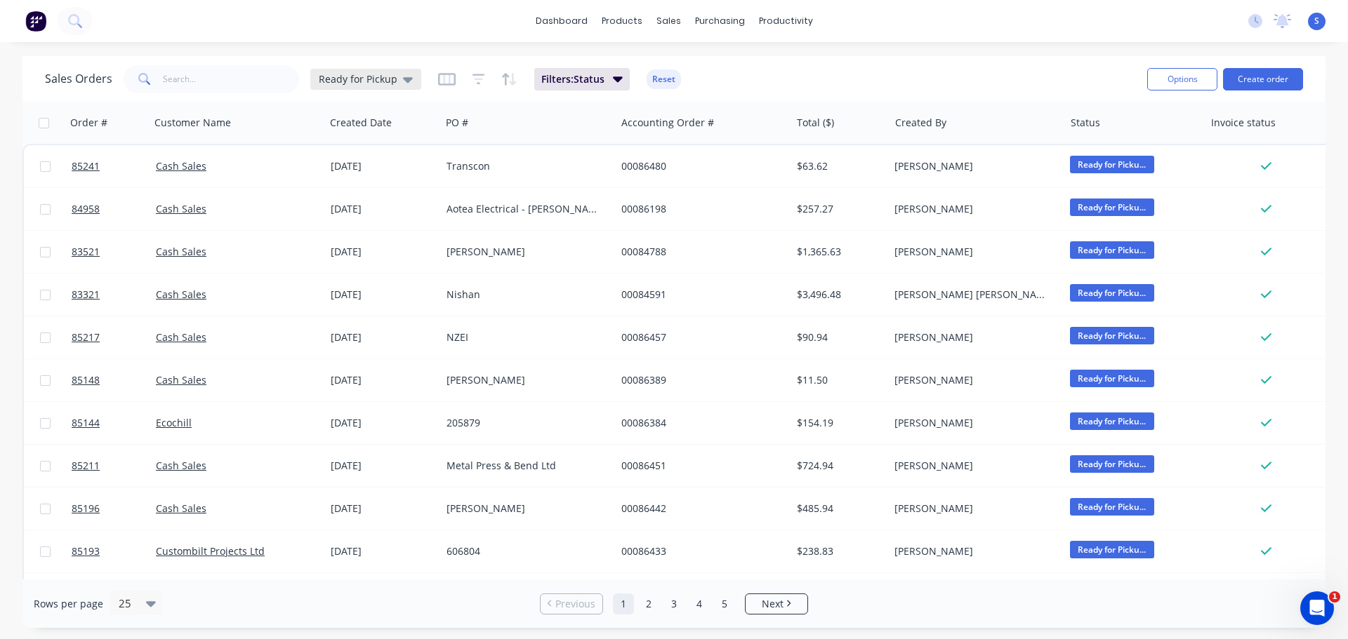
click at [374, 83] on span "Ready for Pickup" at bounding box center [358, 79] width 79 height 15
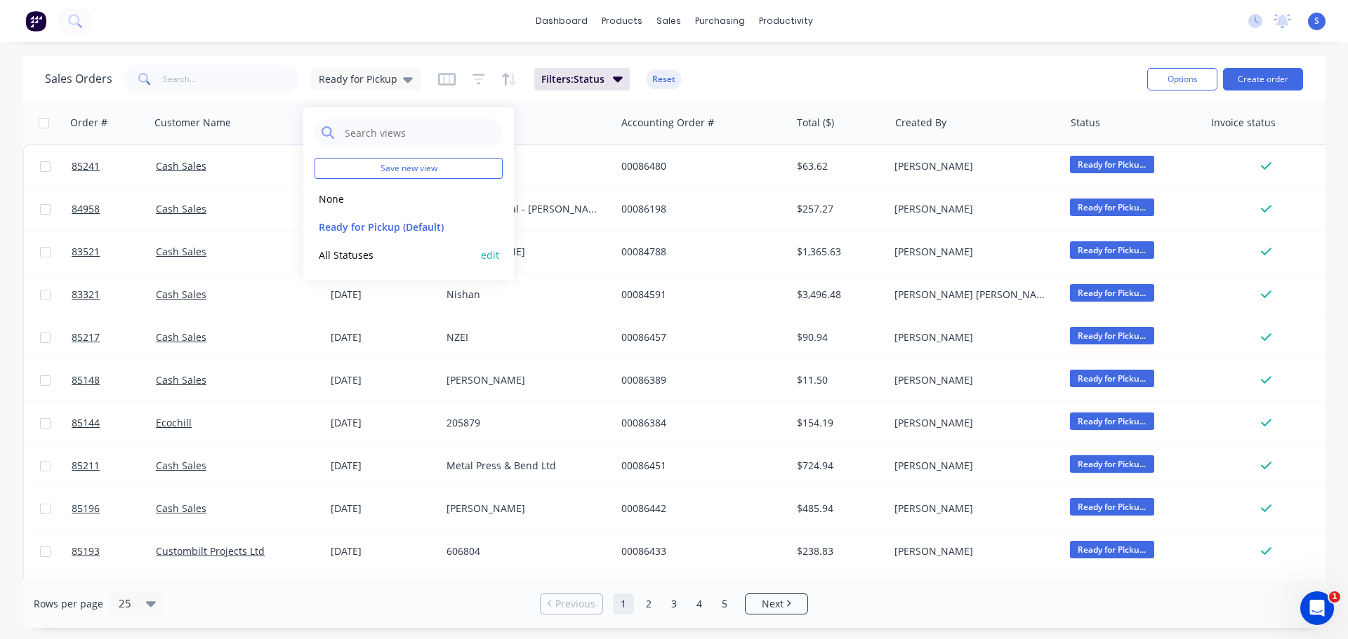
click at [343, 256] on button "All Statuses" at bounding box center [394, 255] width 160 height 16
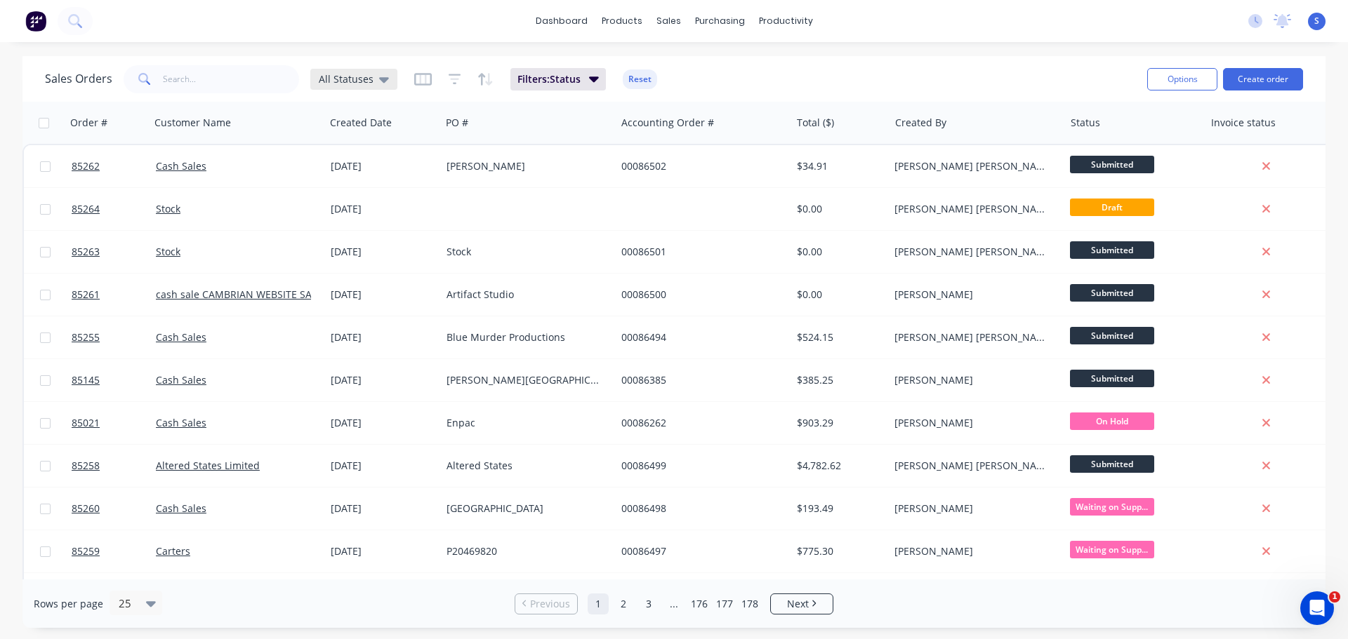
click at [359, 81] on span "All Statuses" at bounding box center [346, 79] width 55 height 15
click at [357, 227] on button "Ready for Pickup (Default)" at bounding box center [394, 227] width 160 height 16
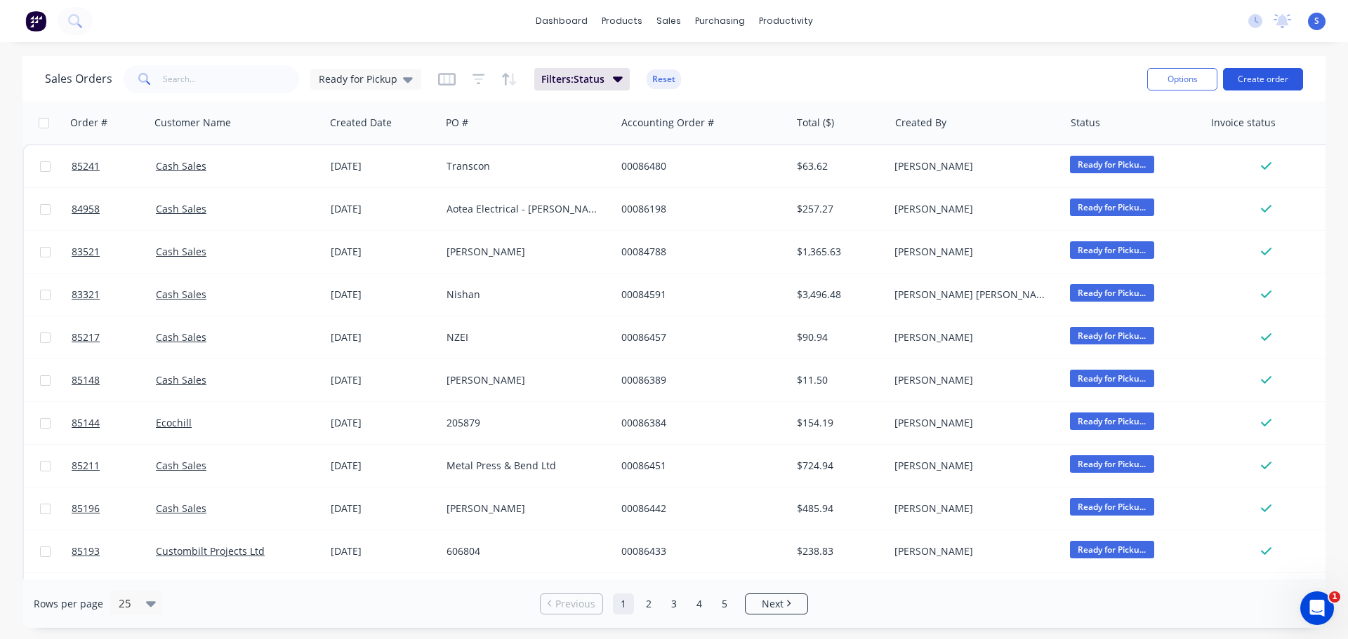
click at [1263, 79] on button "Create order" at bounding box center [1263, 79] width 80 height 22
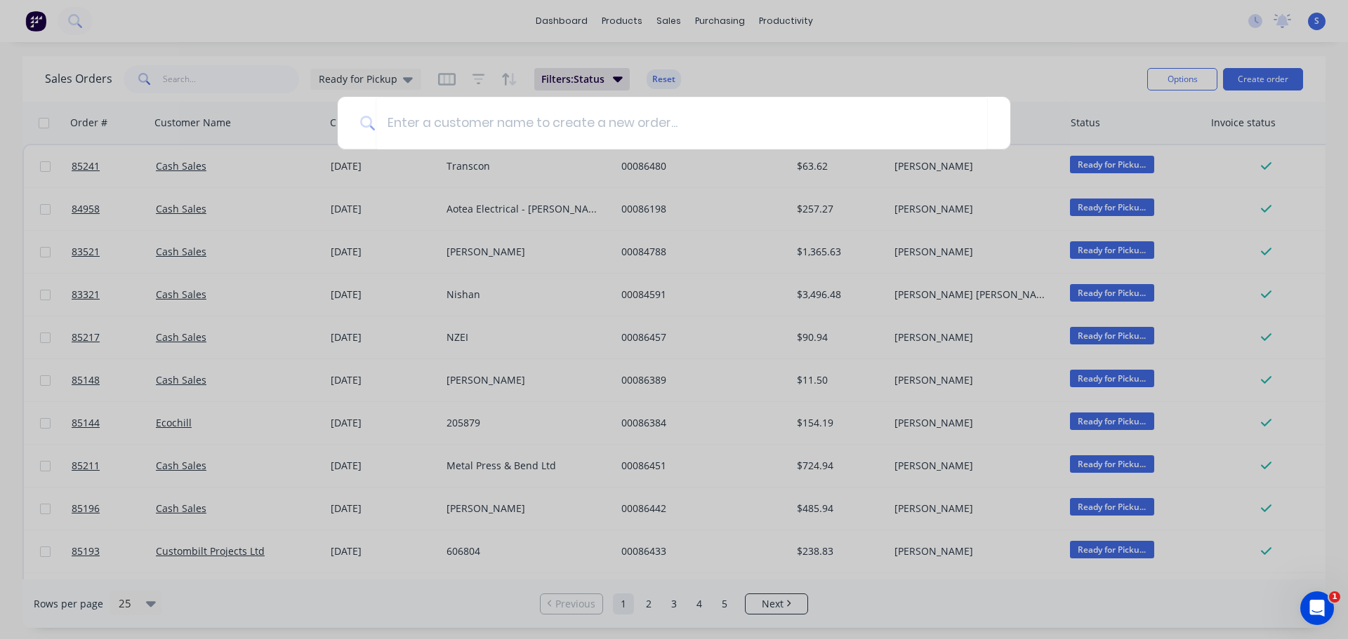
click at [757, 71] on div at bounding box center [674, 319] width 1348 height 639
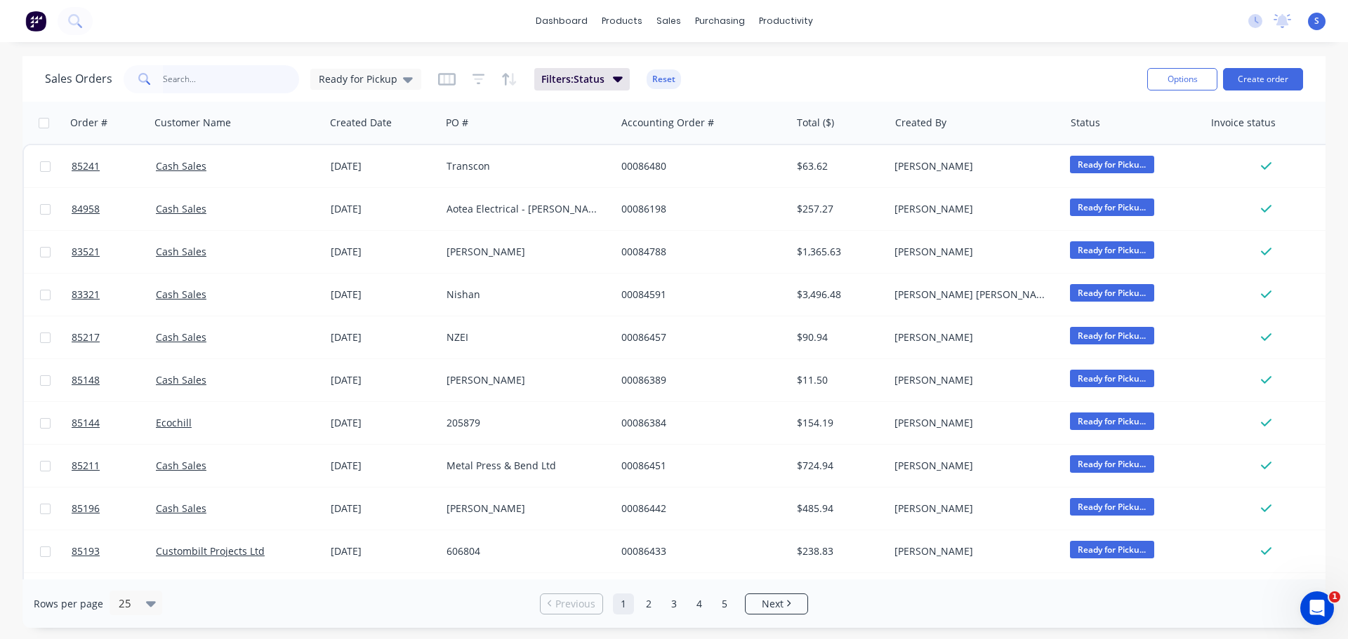
click at [243, 84] on input "text" at bounding box center [231, 79] width 137 height 28
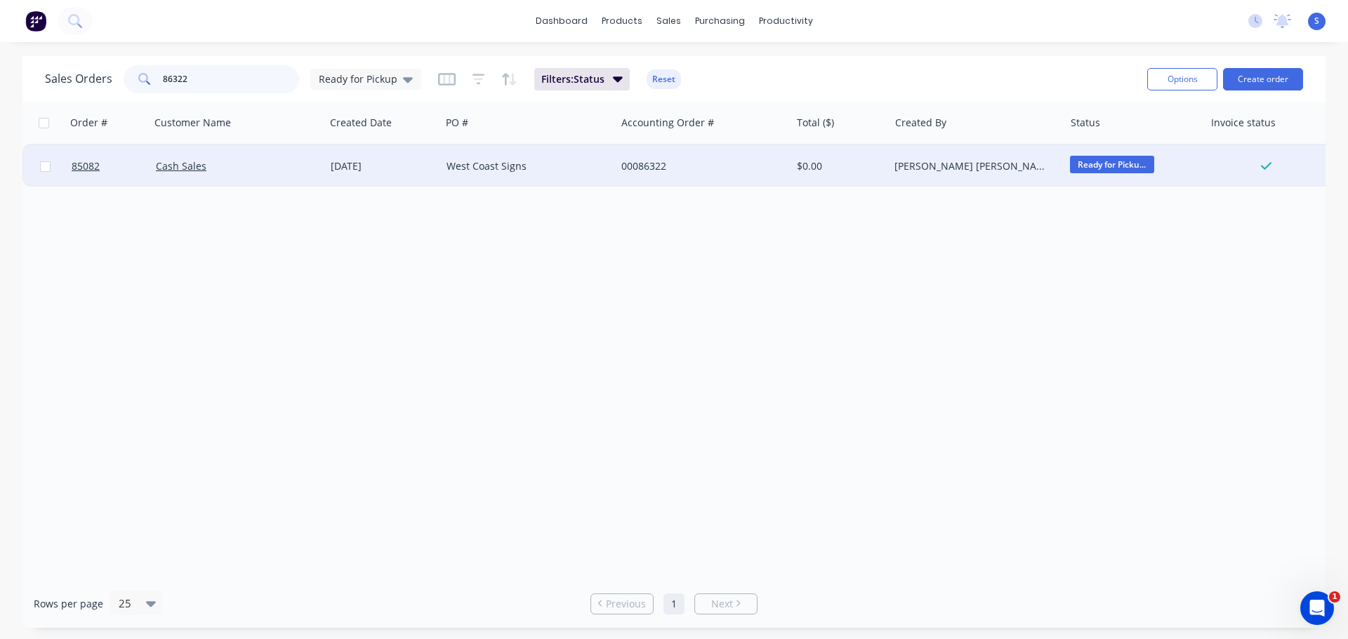
type input "86322"
click at [1099, 175] on div "Ready for Picku..." at bounding box center [1131, 166] width 122 height 21
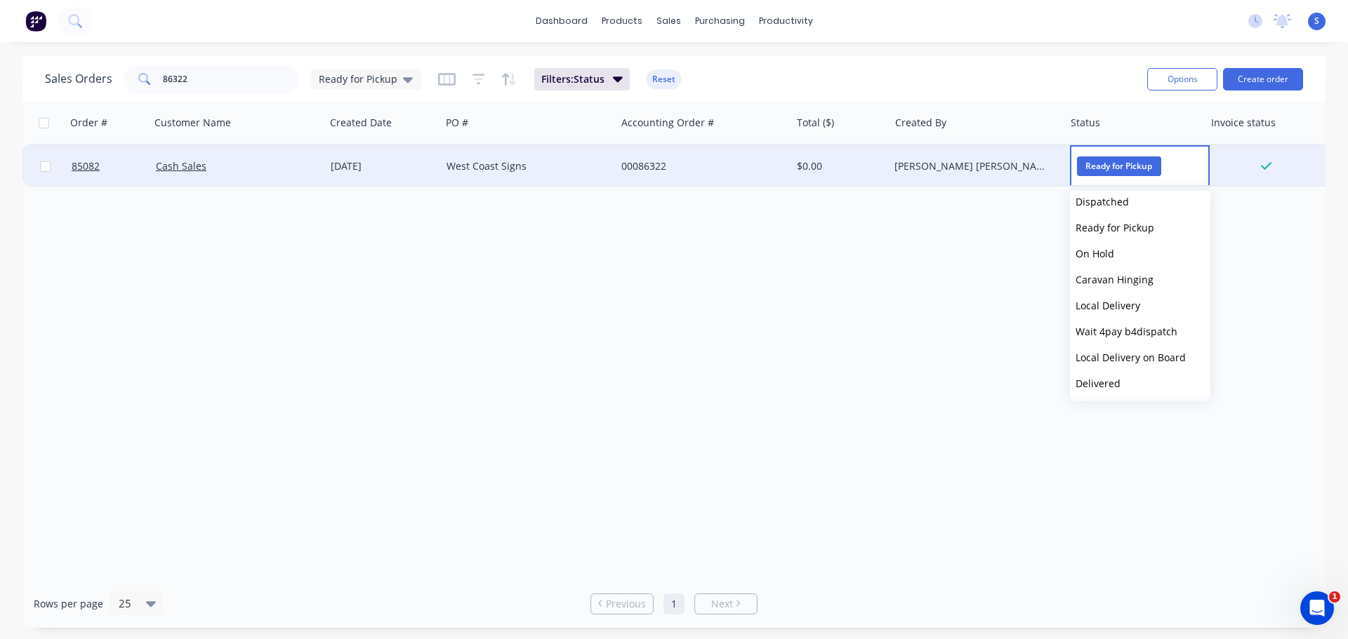
scroll to position [476, 0]
click at [1156, 389] on button "Picked Up" at bounding box center [1140, 383] width 140 height 26
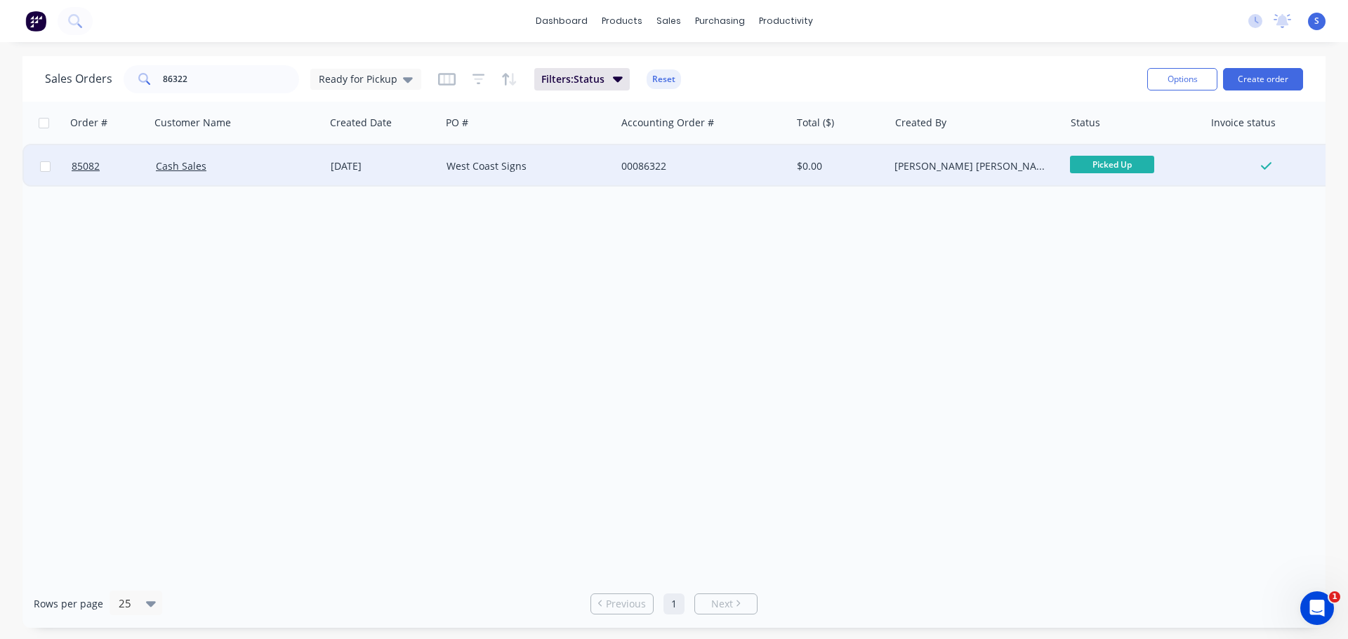
click at [1051, 382] on div "Order # Customer Name Created Date PO # Accounting Order # Total ($) Created By…" at bounding box center [673, 341] width 1303 height 478
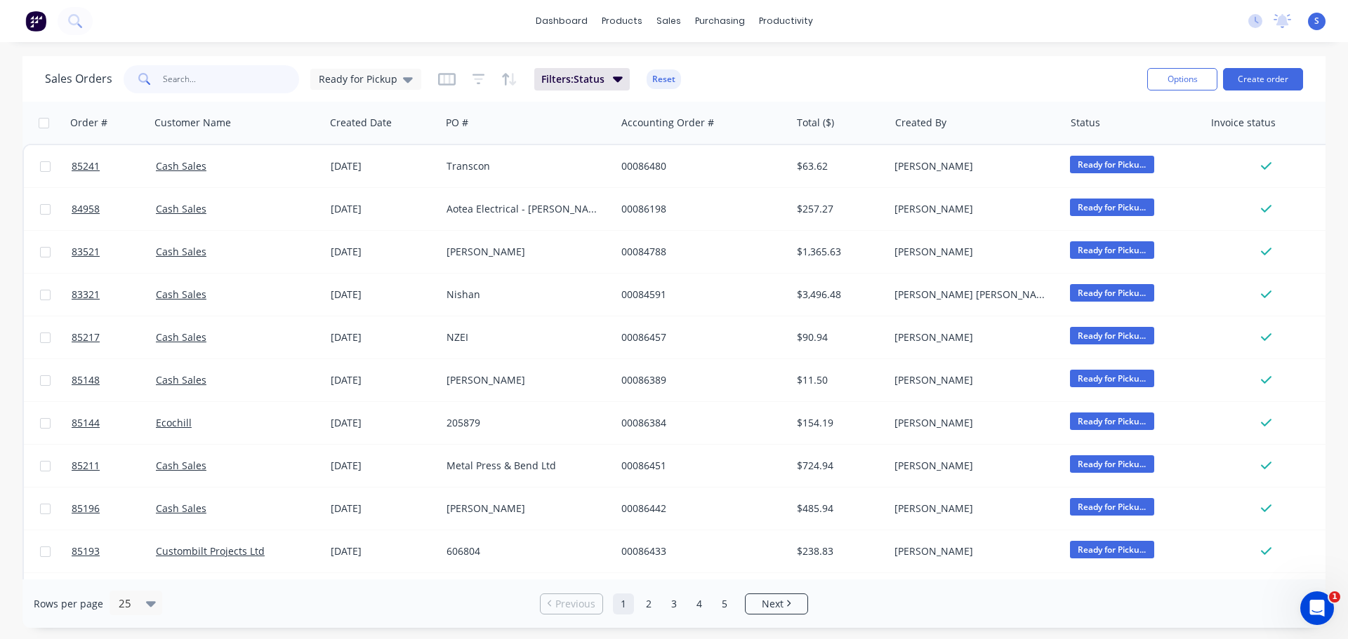
click at [197, 84] on input "text" at bounding box center [231, 79] width 137 height 28
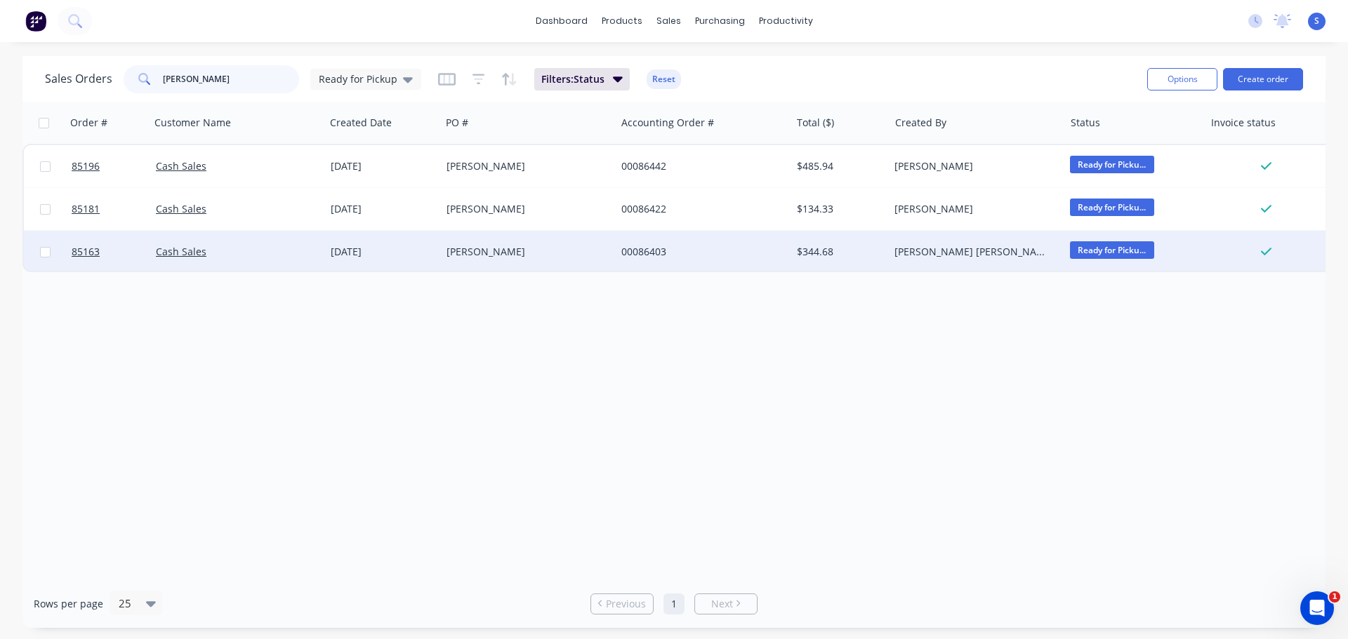
type input "[PERSON_NAME]"
click at [445, 238] on div "[PERSON_NAME]" at bounding box center [528, 252] width 175 height 42
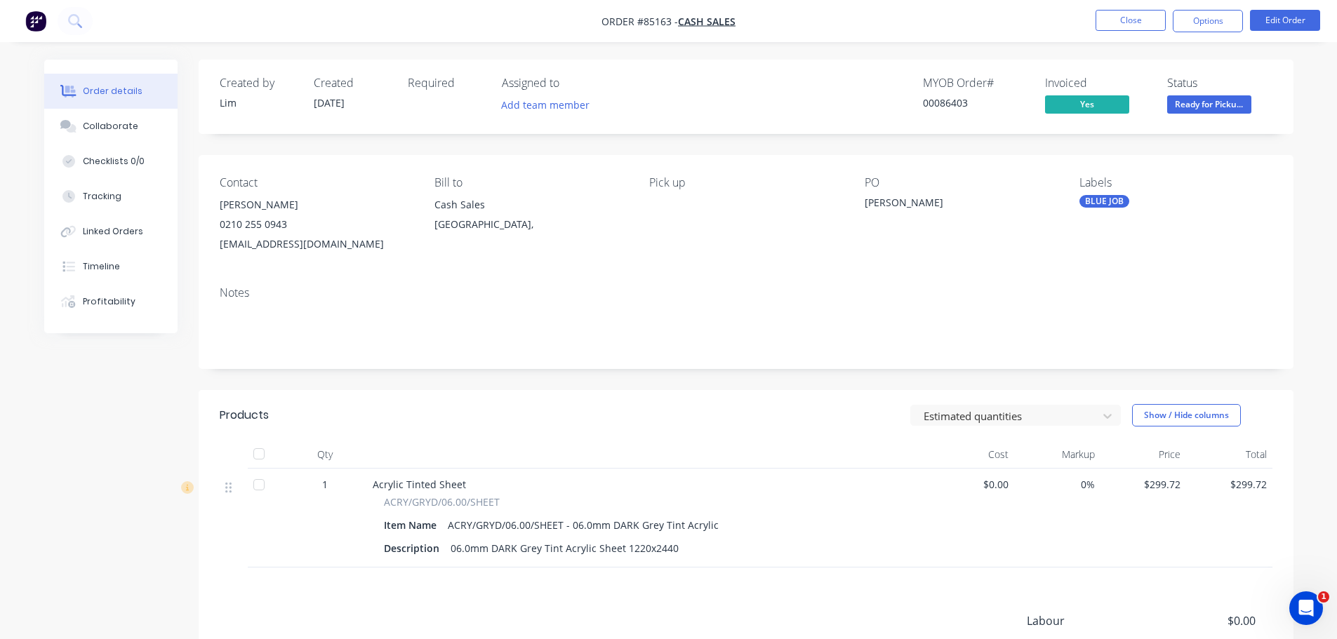
click at [1185, 110] on span "Ready for Picku..." at bounding box center [1209, 104] width 84 height 18
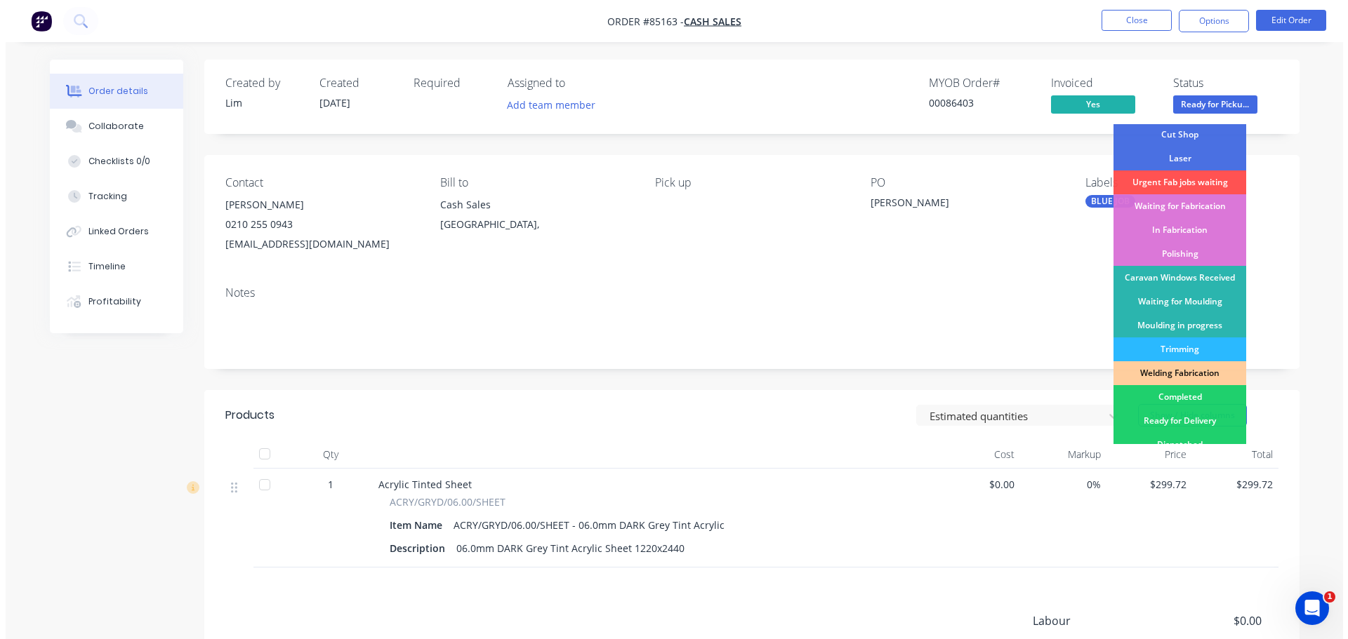
scroll to position [277, 0]
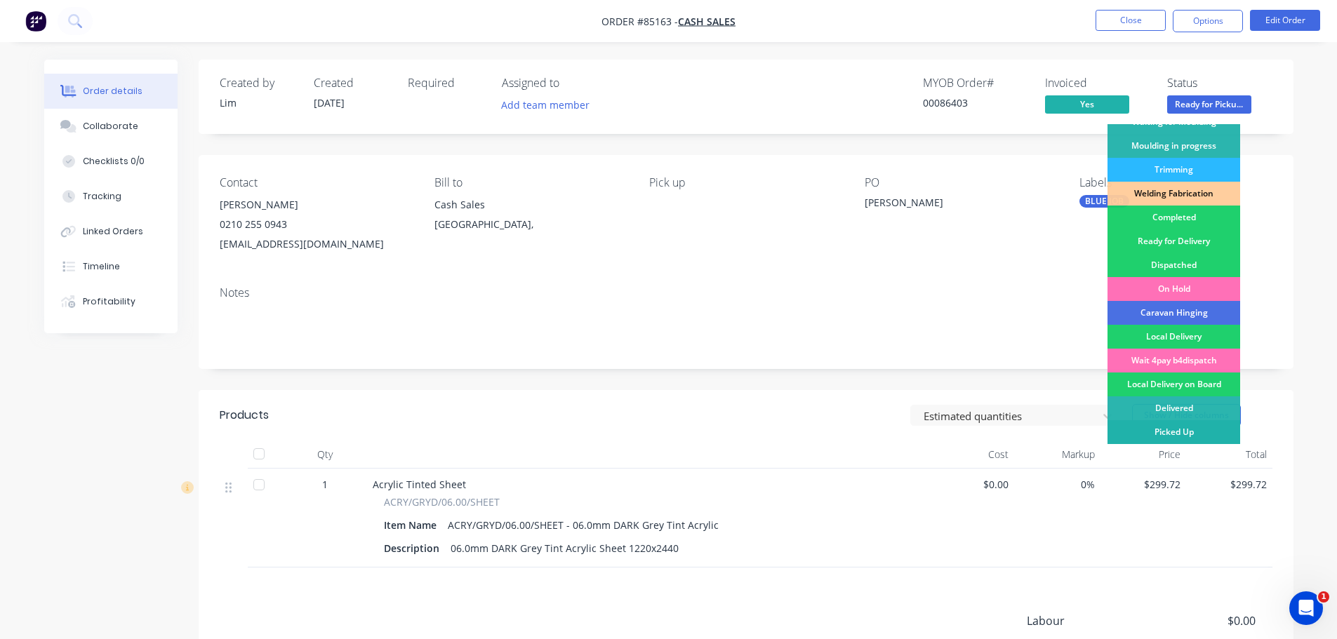
click at [1206, 432] on div "Picked Up" at bounding box center [1174, 432] width 133 height 24
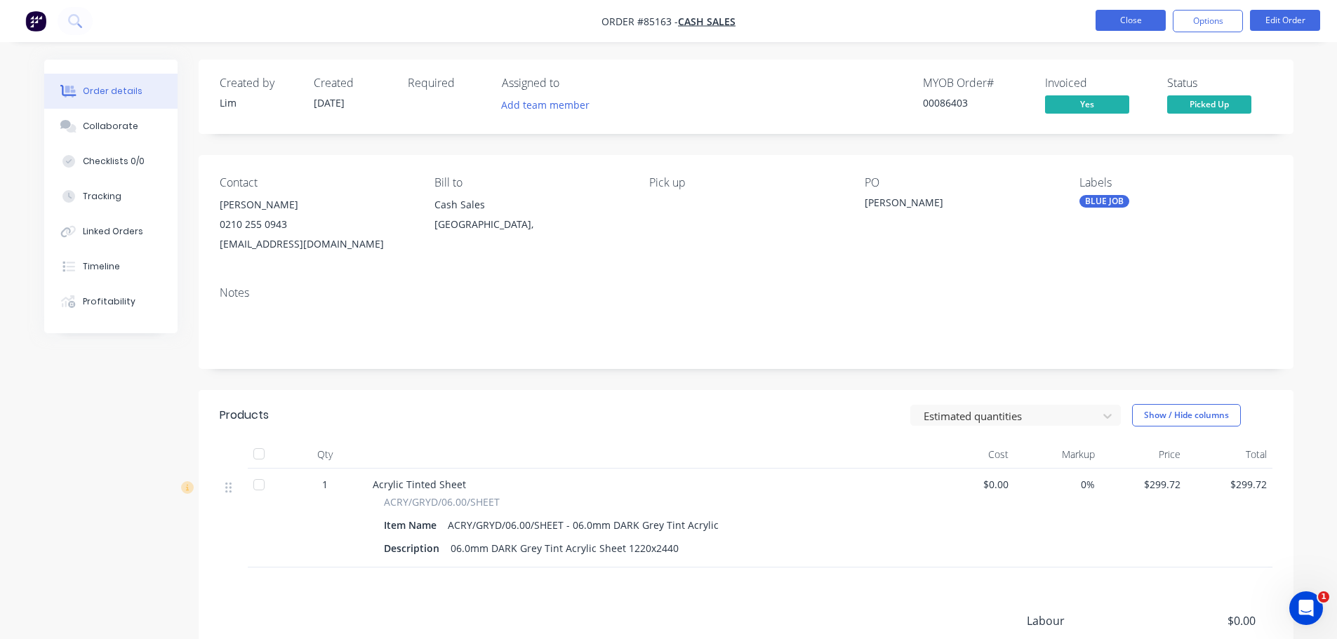
click at [1108, 21] on button "Close" at bounding box center [1131, 20] width 70 height 21
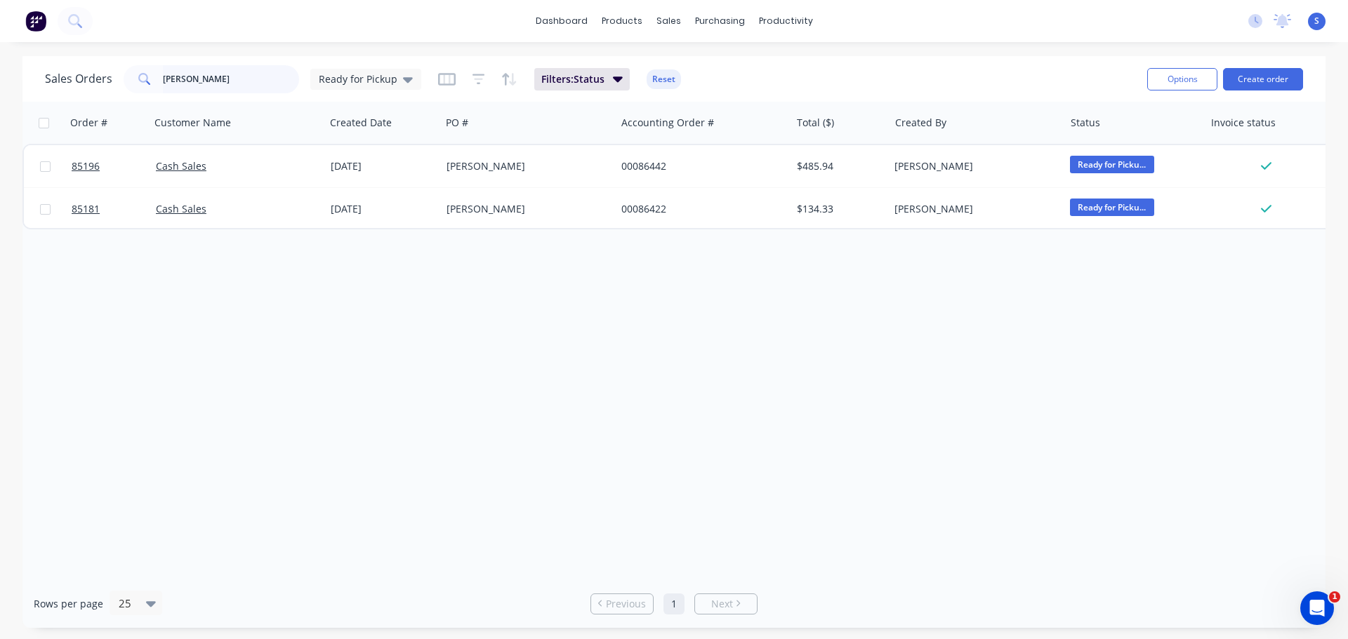
click at [205, 79] on input "[PERSON_NAME]" at bounding box center [231, 79] width 137 height 28
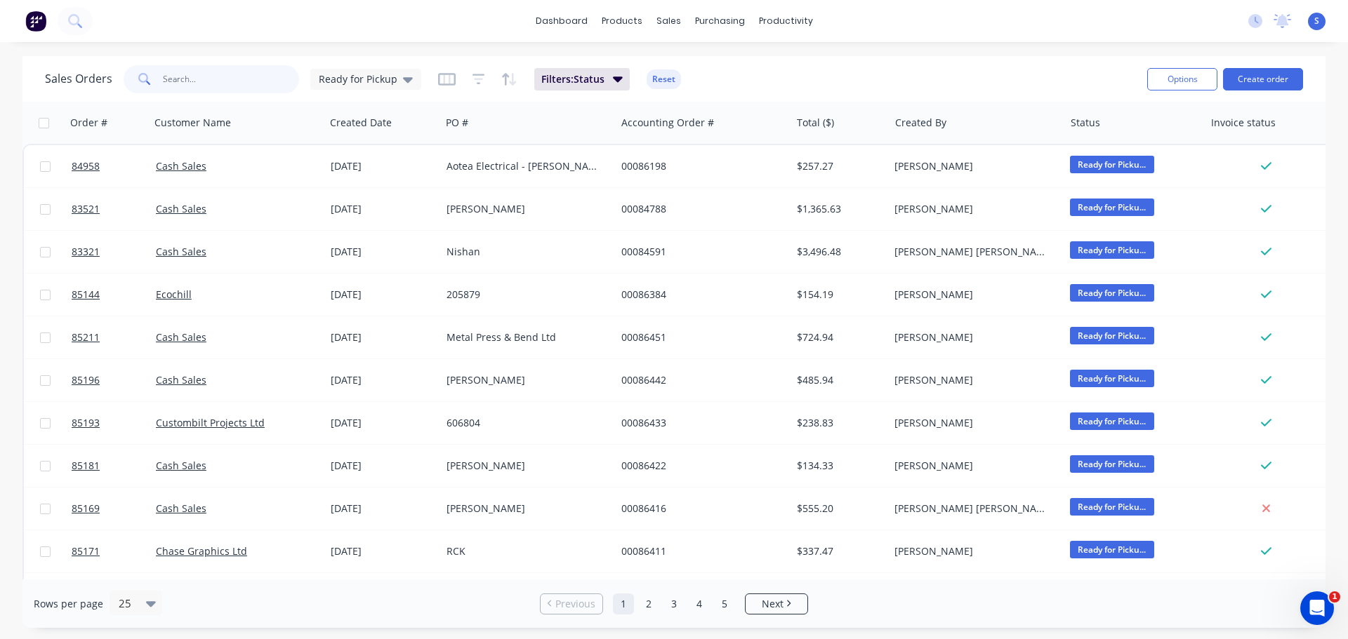
click at [194, 91] on input "text" at bounding box center [231, 79] width 137 height 28
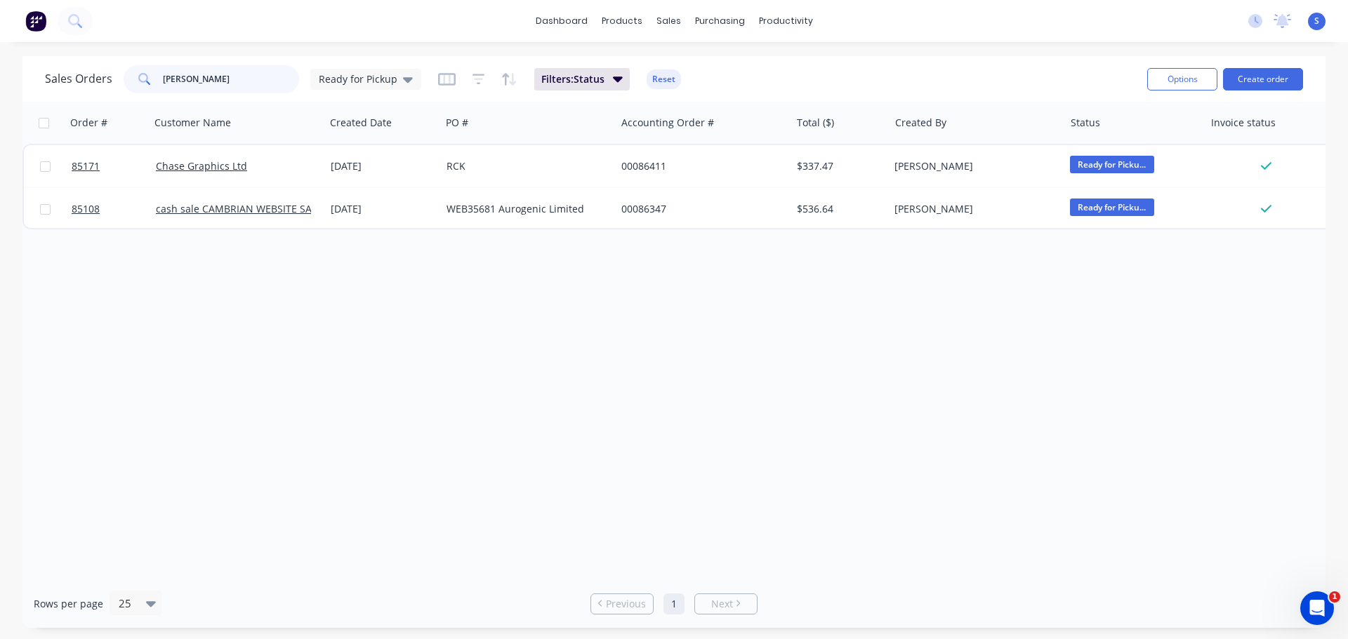
type input "[PERSON_NAME]"
click at [671, 248] on div "Order # Customer Name Created Date PO # Accounting Order # Total ($) Created By…" at bounding box center [673, 341] width 1303 height 478
click at [664, 29] on div "sales" at bounding box center [668, 21] width 39 height 21
click at [848, 46] on div "dashboard products sales purchasing productivity dashboard products Product Cat…" at bounding box center [674, 319] width 1348 height 639
